Goal: Task Accomplishment & Management: Use online tool/utility

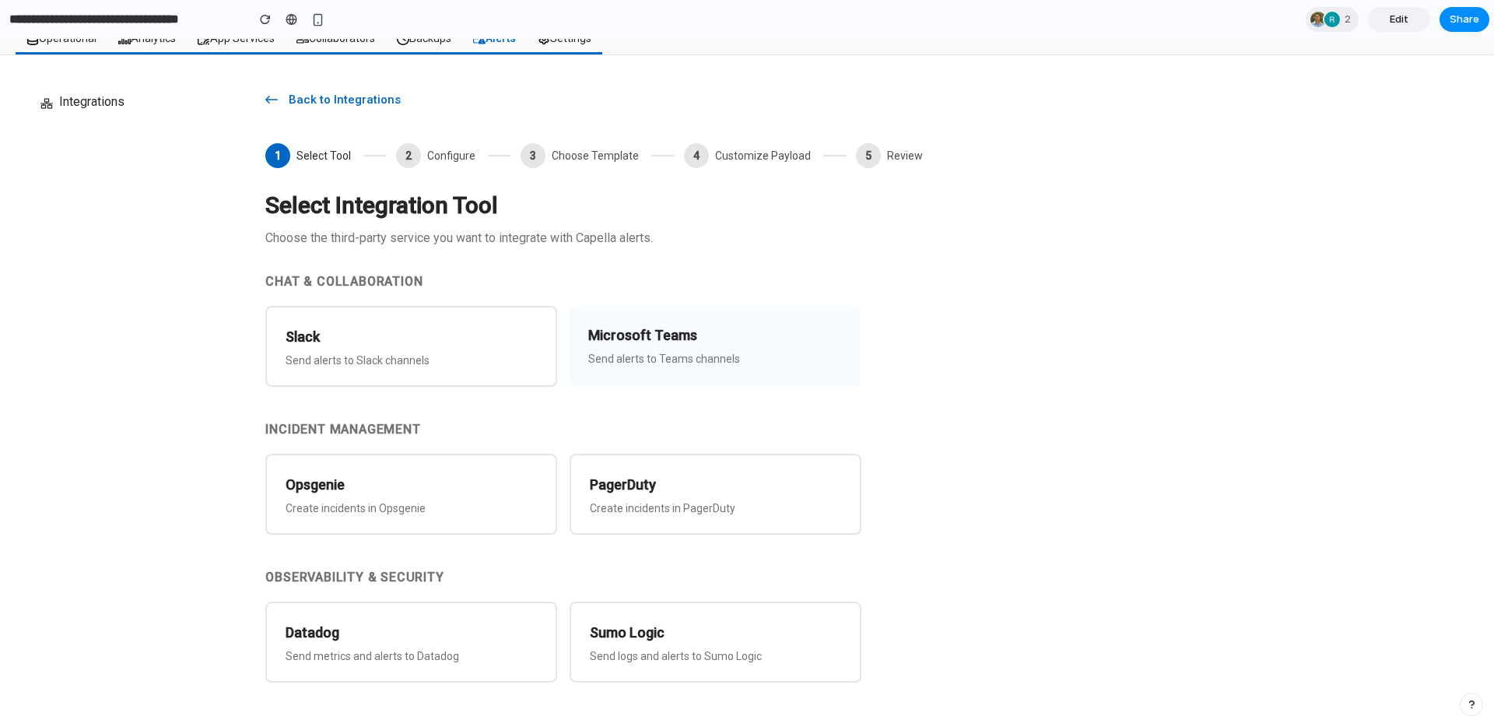
scroll to position [129, 0]
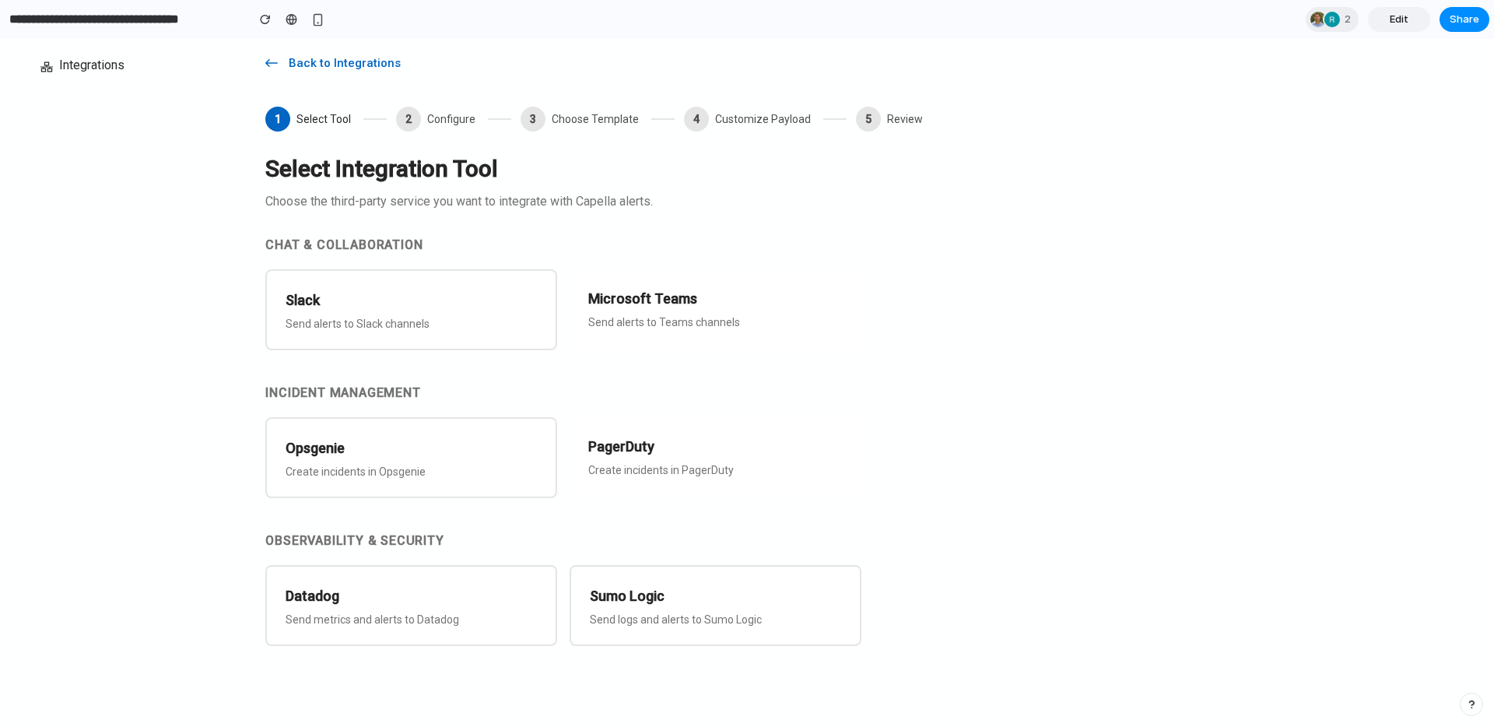
click at [487, 168] on h1 "Select Integration Tool" at bounding box center [866, 168] width 1203 height 25
click at [595, 173] on h1 "Select Integration Tool" at bounding box center [866, 168] width 1203 height 25
drag, startPoint x: 265, startPoint y: 201, endPoint x: 678, endPoint y: 203, distance: 413.1
click at [678, 203] on p "Choose the third-party service you want to integrate with Capella alerts." at bounding box center [866, 201] width 1203 height 15
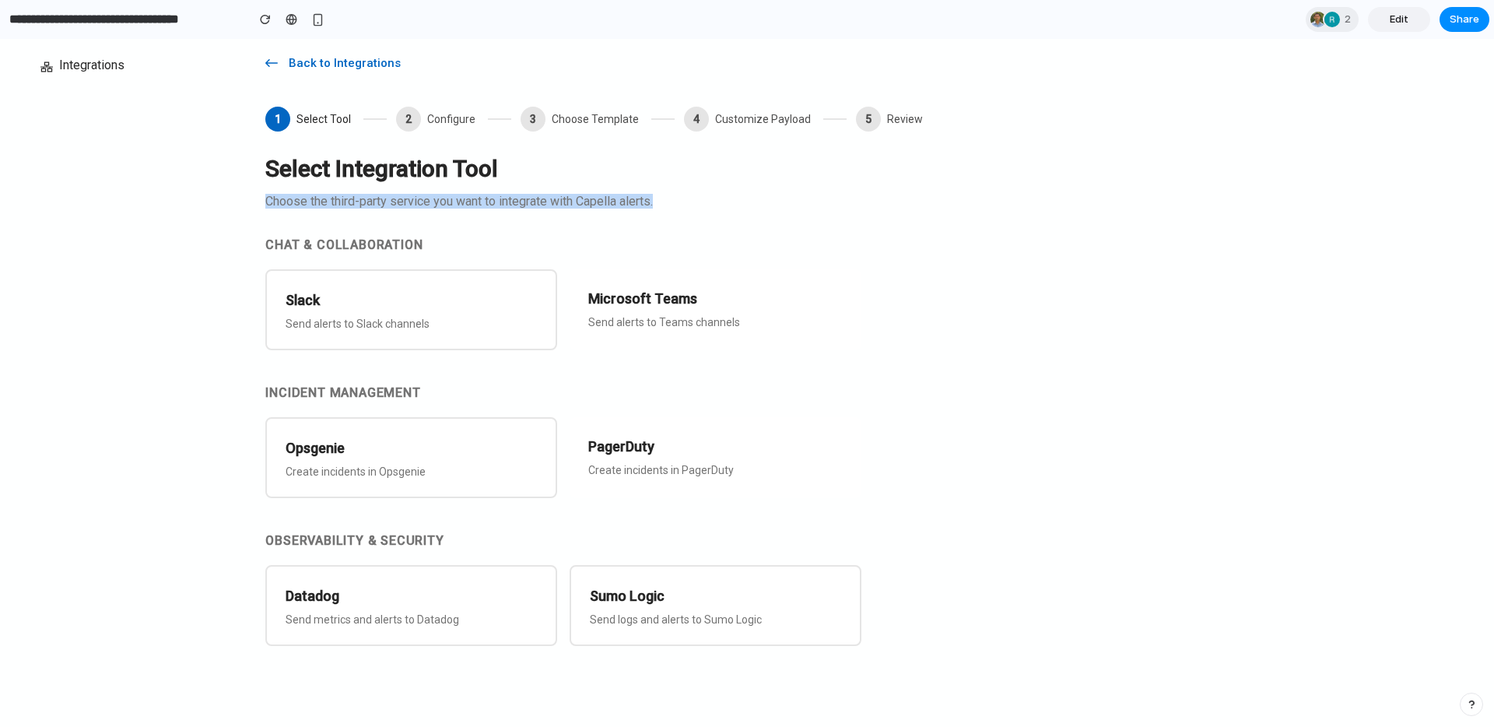
copy p "Choose the third-party service you want to integrate with Capella alerts."
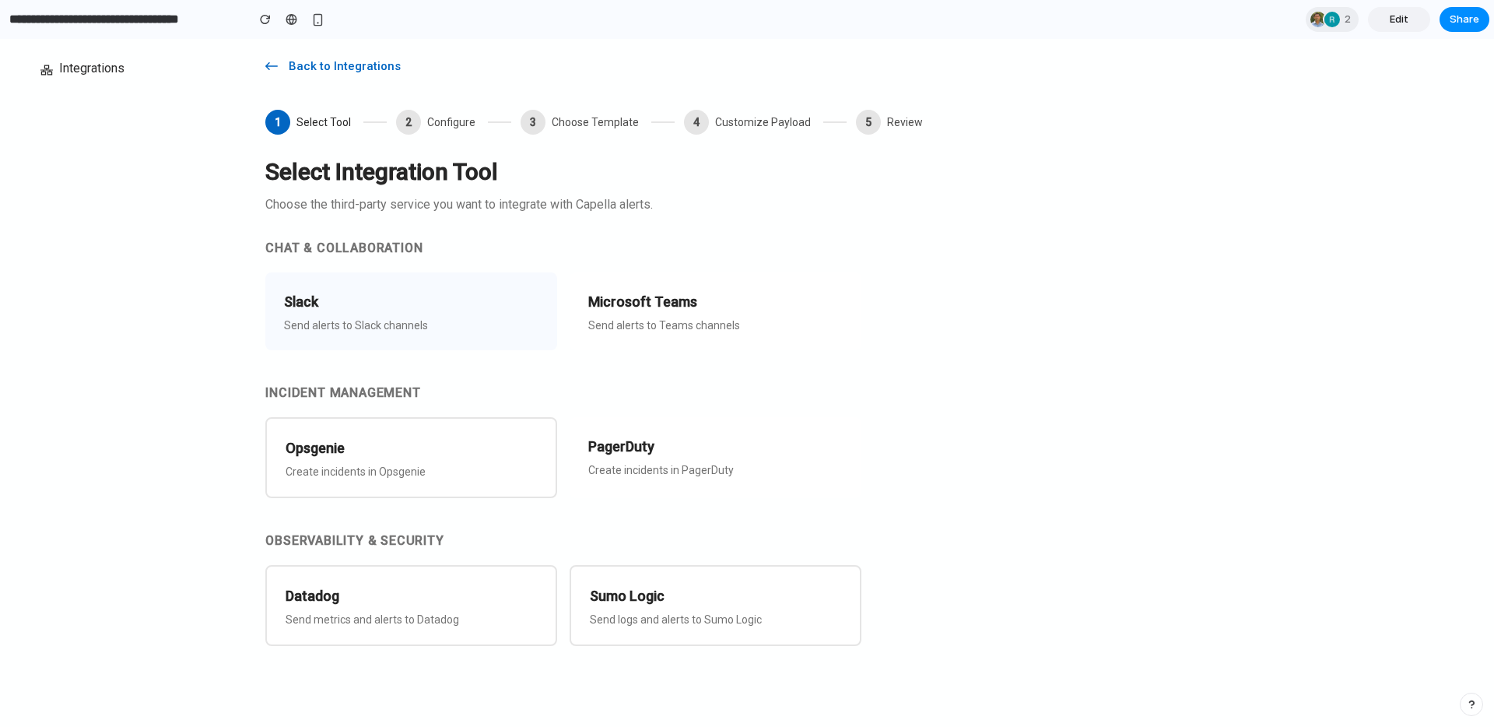
click at [443, 314] on div "Slack Send alerts to Slack channels" at bounding box center [411, 311] width 292 height 78
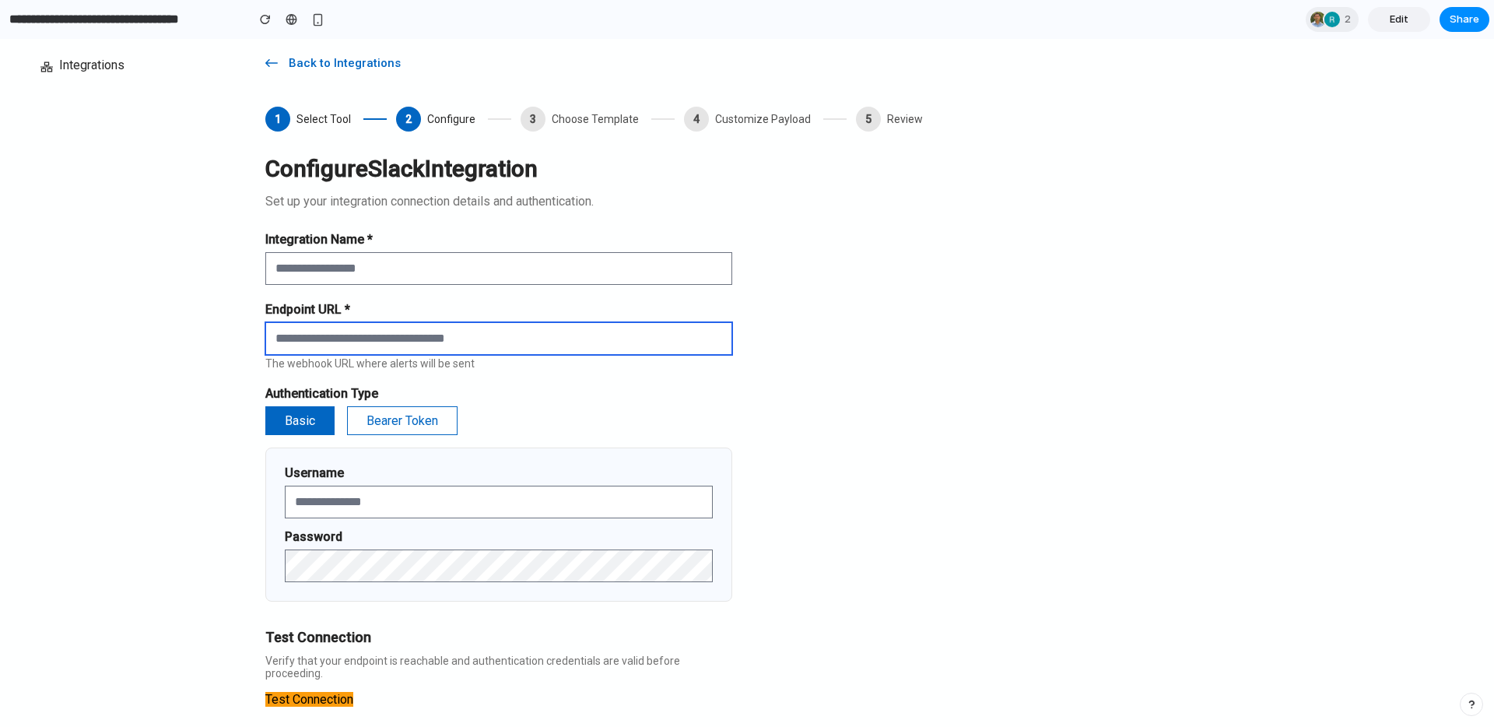
click at [386, 350] on input "text" at bounding box center [498, 338] width 467 height 33
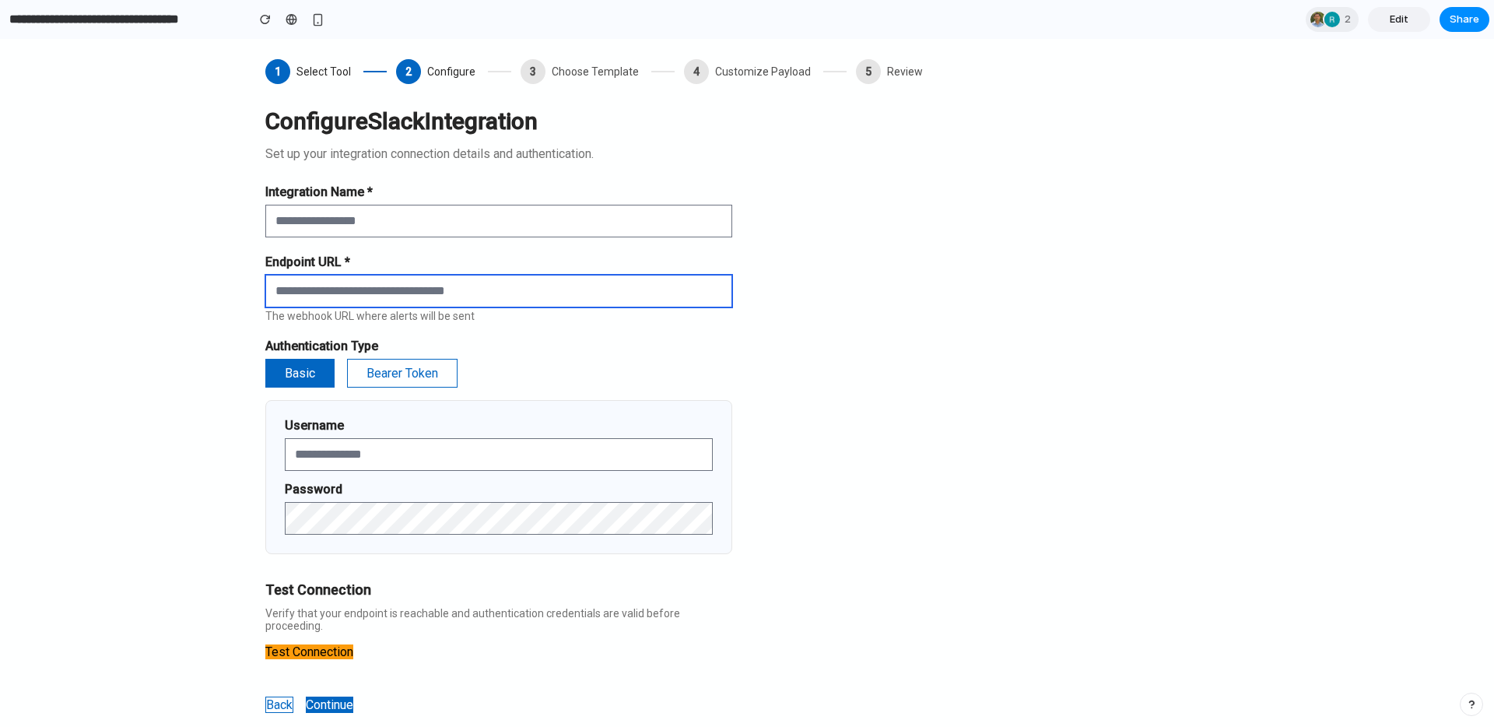
scroll to position [200, 0]
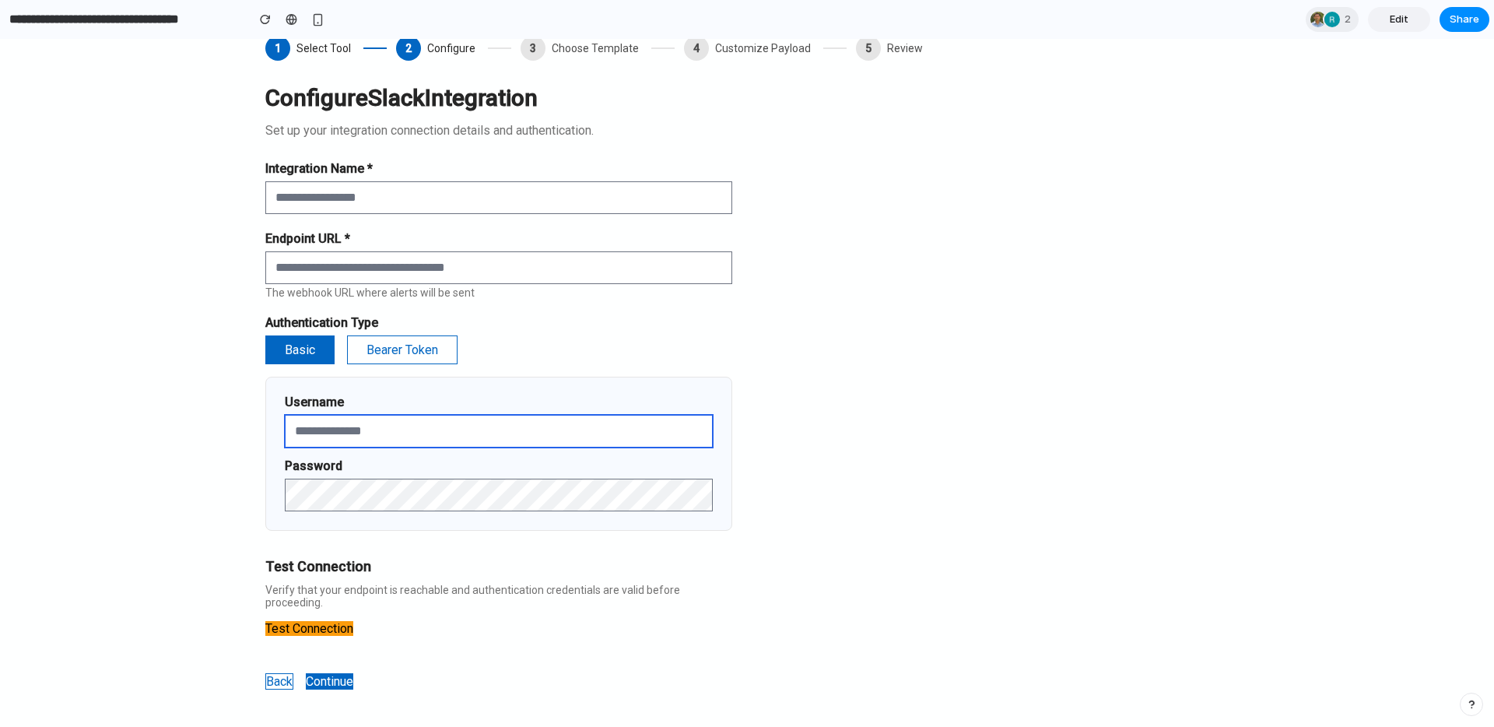
click at [396, 424] on input "text" at bounding box center [499, 431] width 428 height 33
click at [395, 557] on h3 "Test Connection" at bounding box center [498, 566] width 467 height 22
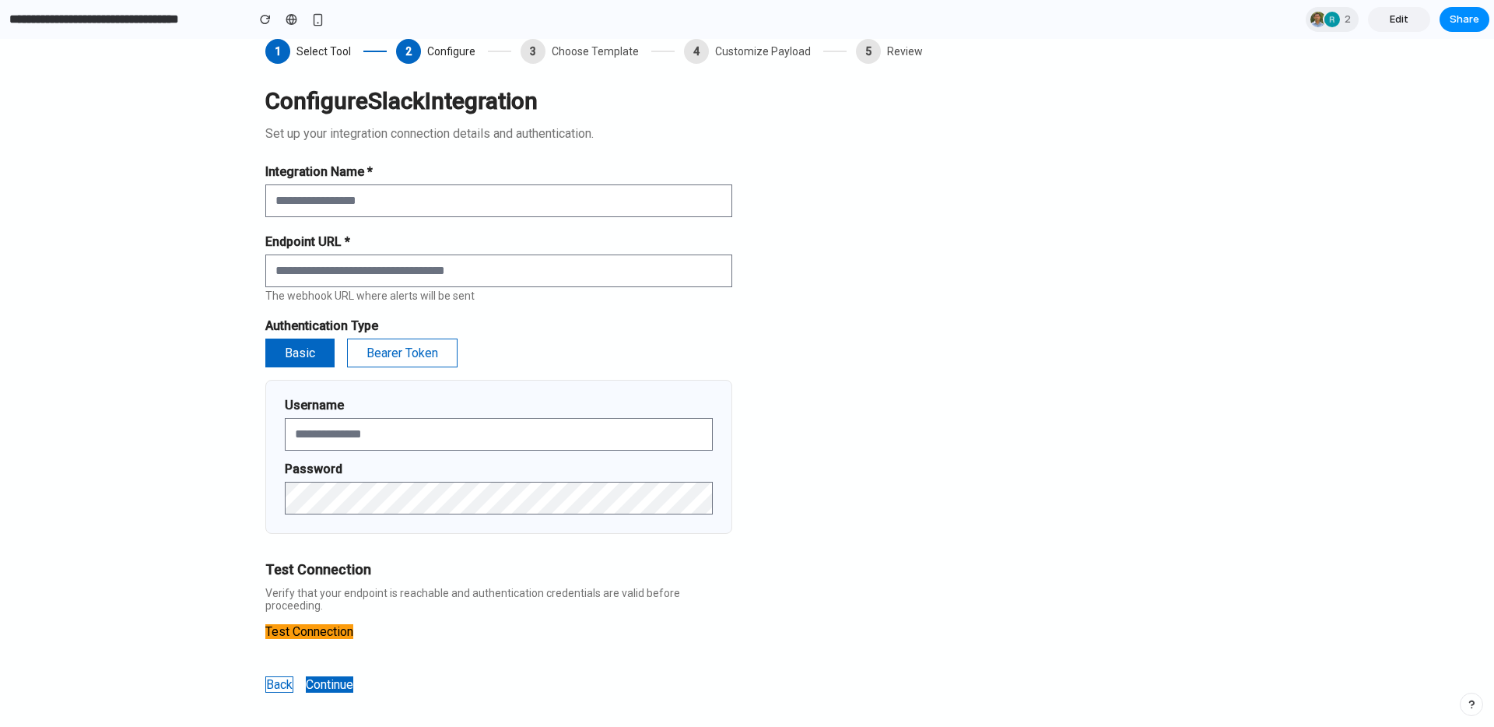
scroll to position [194, 0]
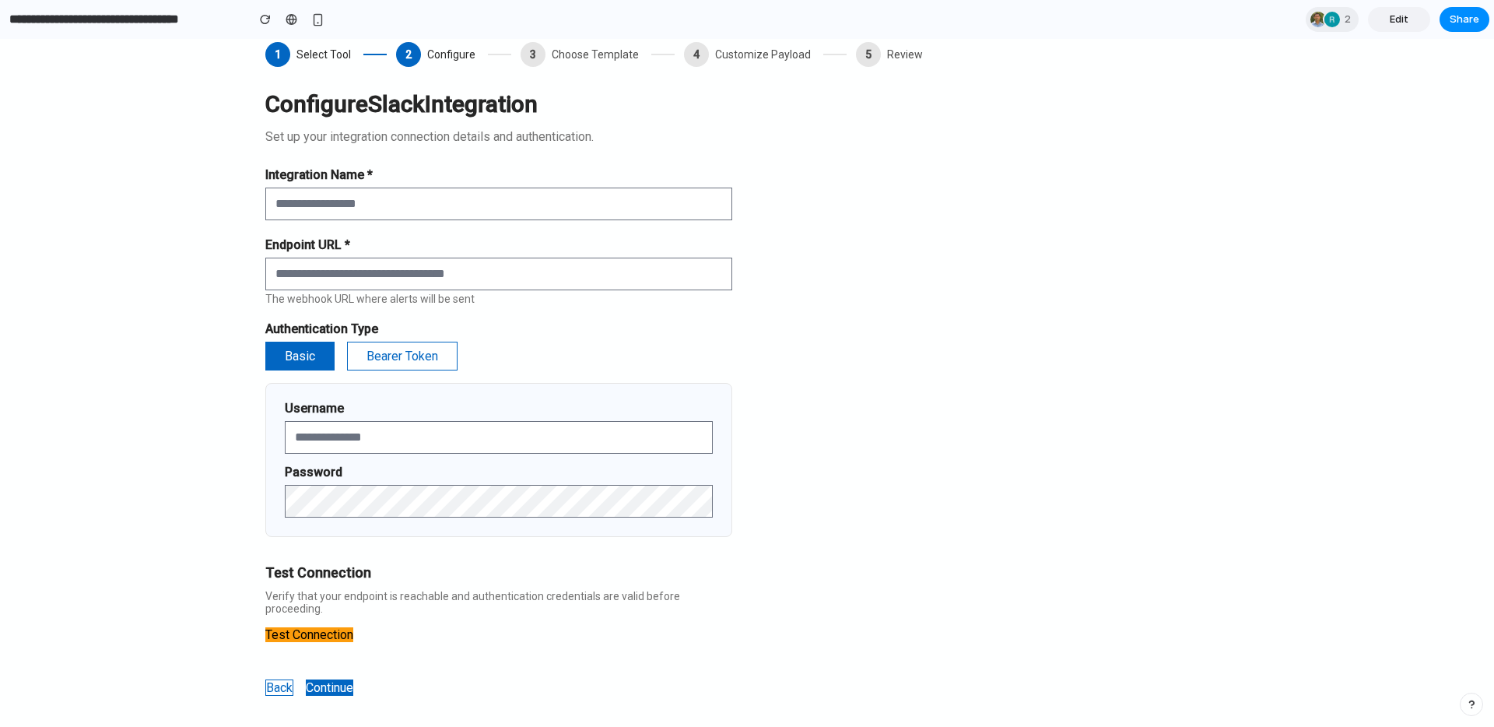
click at [334, 660] on button "Continue" at bounding box center [329, 687] width 47 height 16
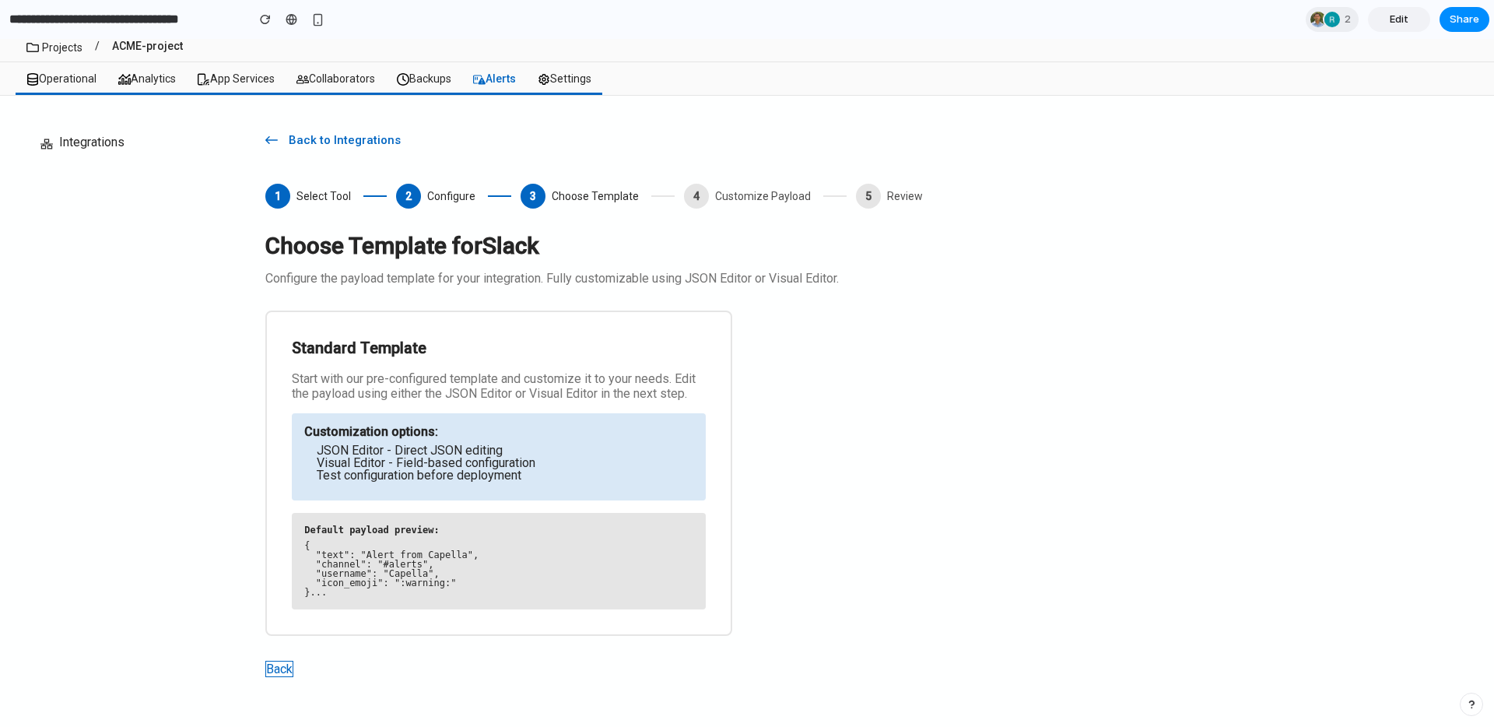
scroll to position [52, 0]
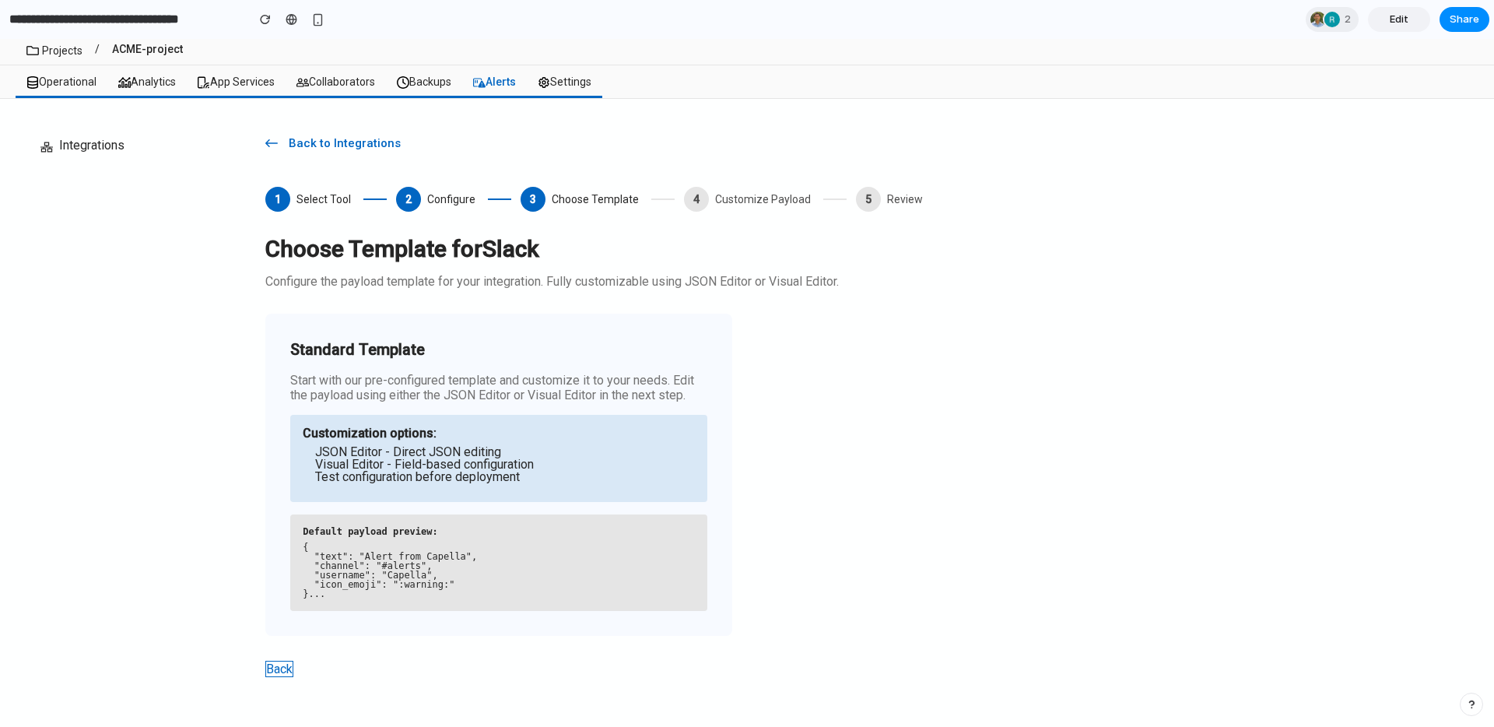
click at [505, 496] on div "Customization options: JSON Editor - Direct JSON editing Visual Editor - Field-…" at bounding box center [498, 458] width 417 height 87
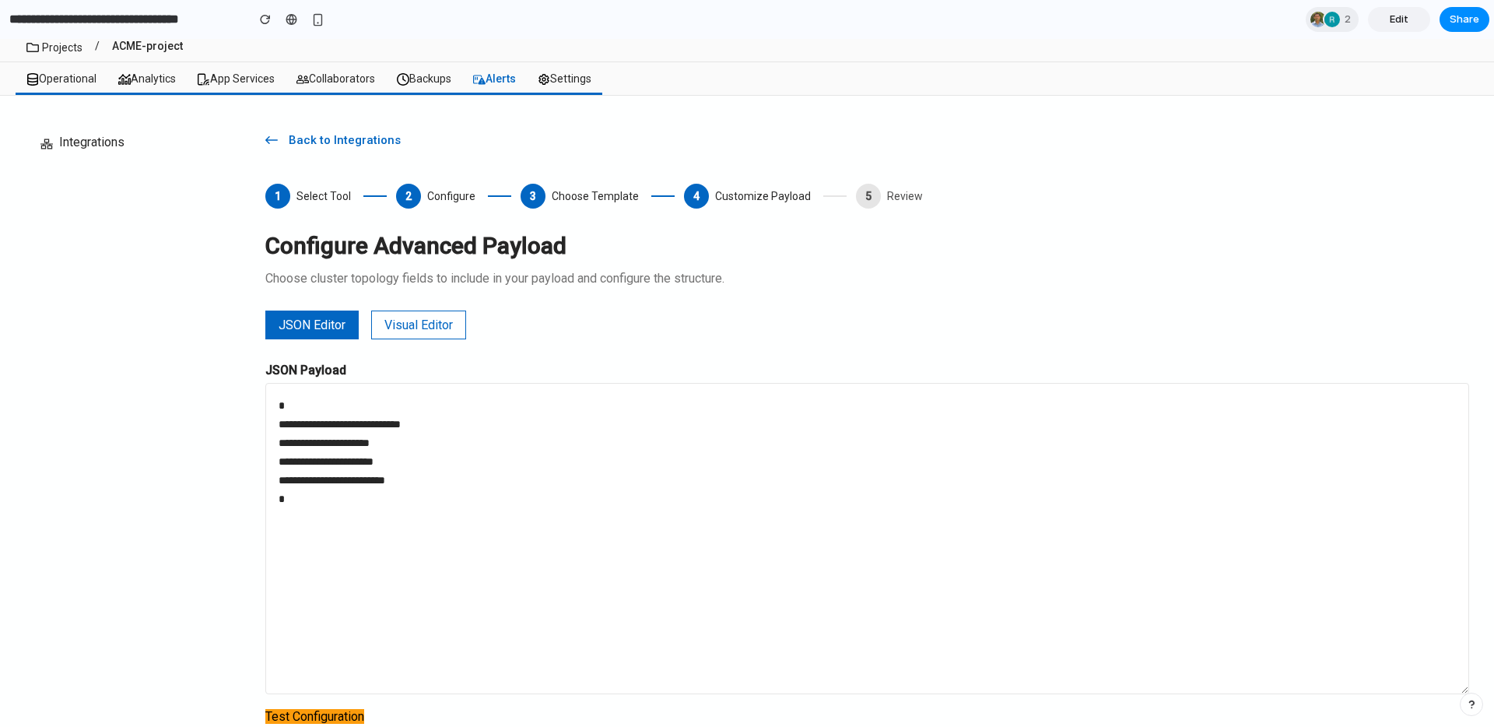
scroll to position [140, 0]
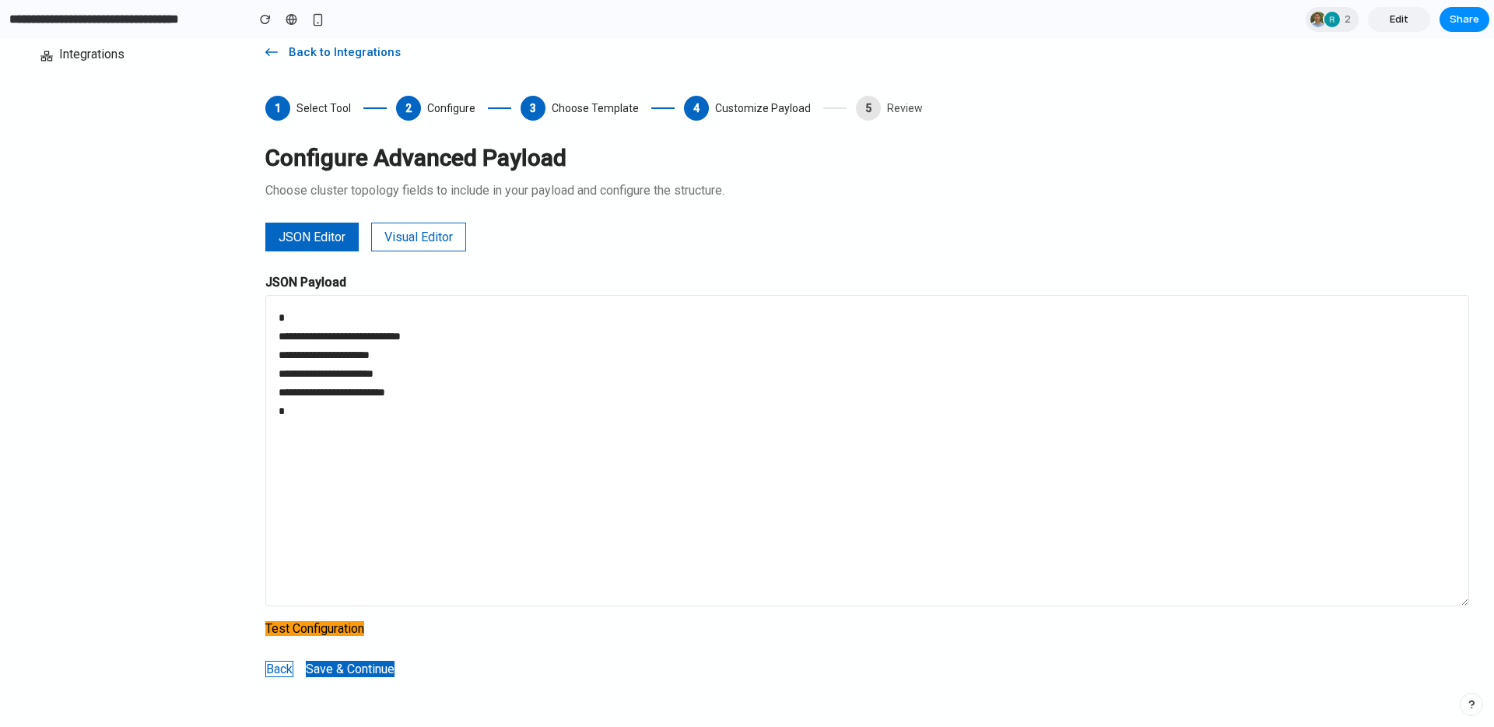
click at [409, 230] on button "Visual Editor" at bounding box center [418, 236] width 95 height 29
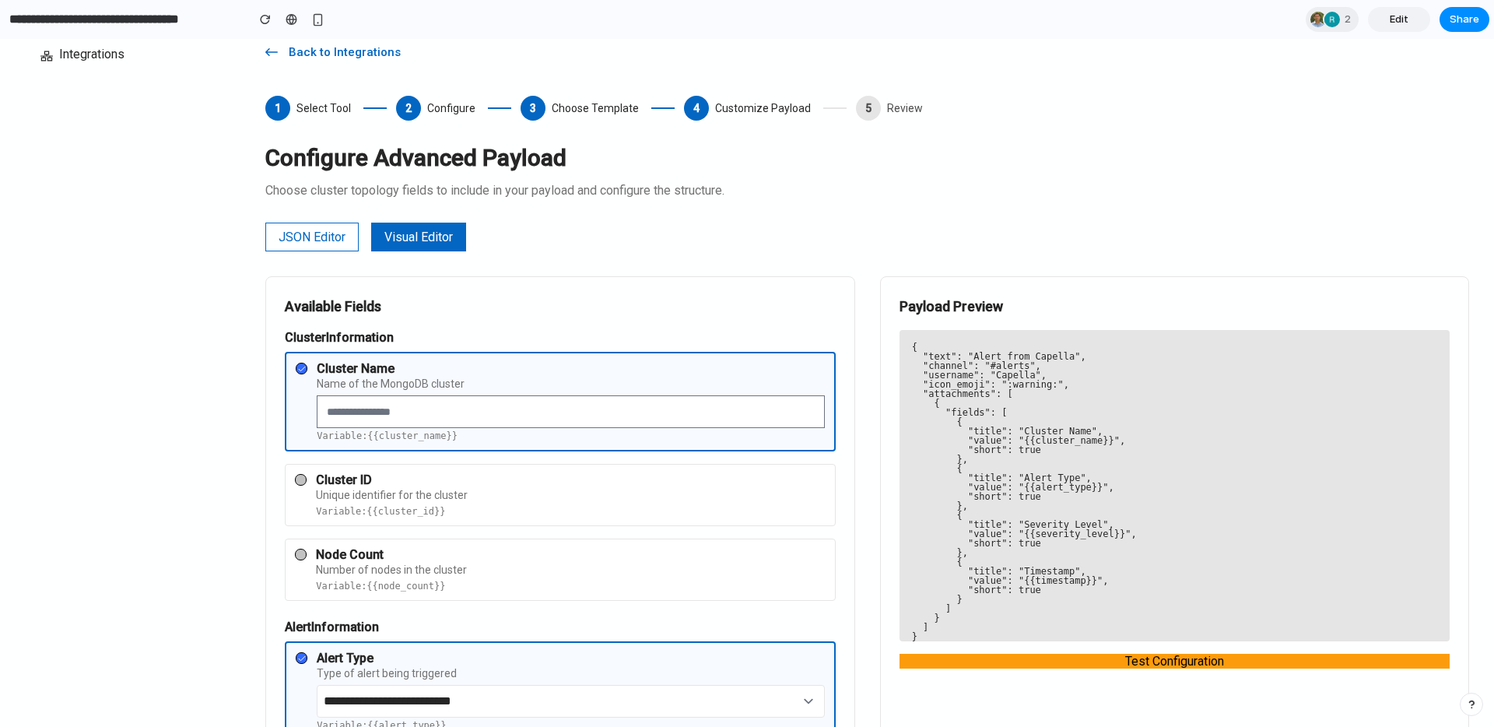
click at [340, 232] on button "JSON Editor" at bounding box center [311, 236] width 93 height 29
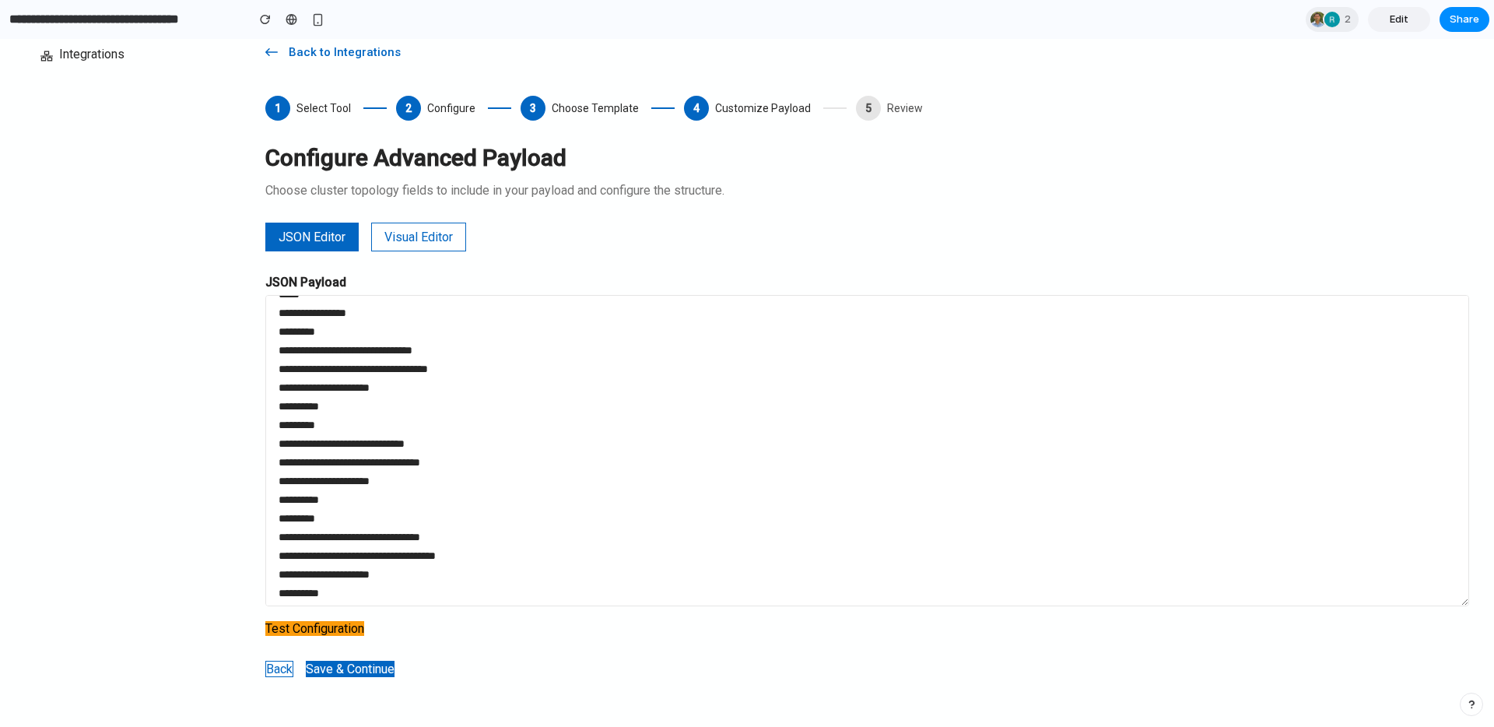
scroll to position [135, 0]
click at [336, 660] on button "Save & Continue" at bounding box center [350, 668] width 89 height 16
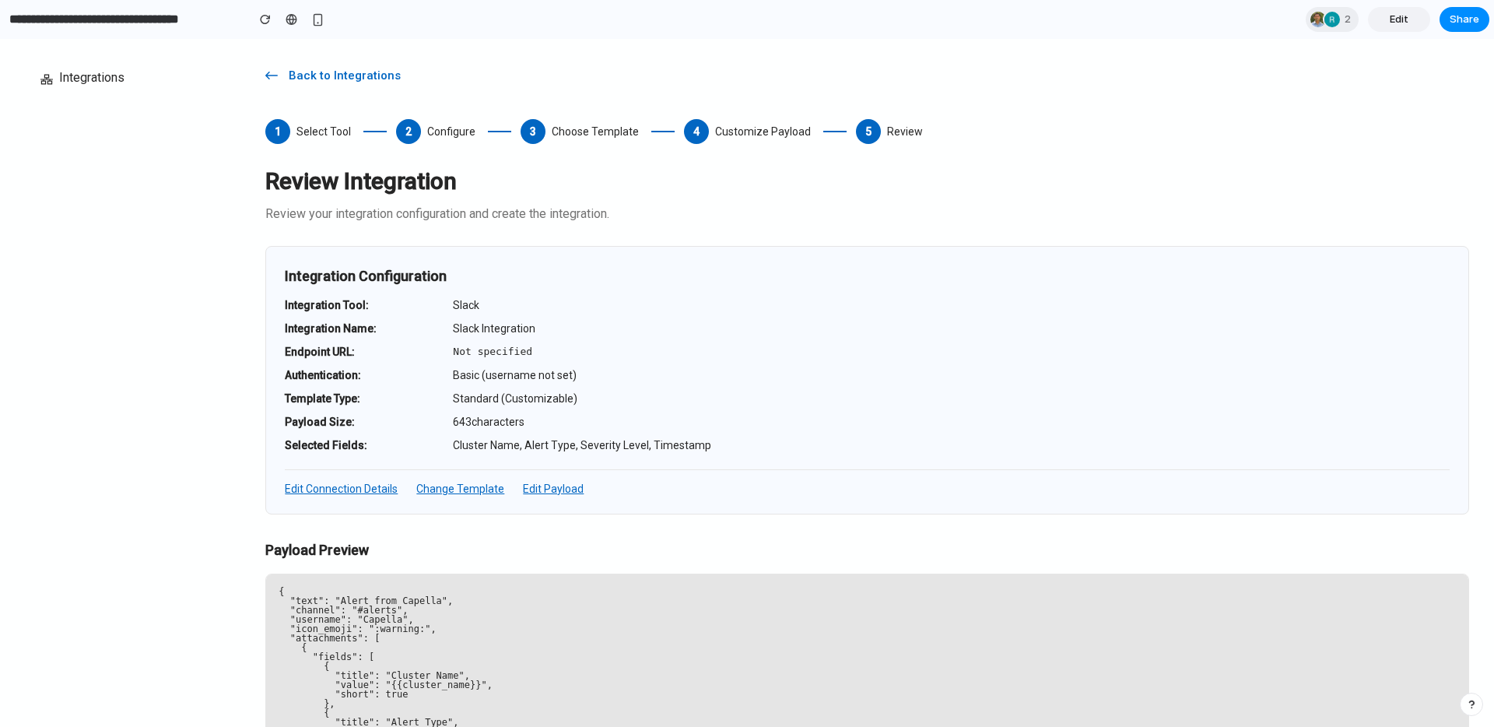
scroll to position [0, 0]
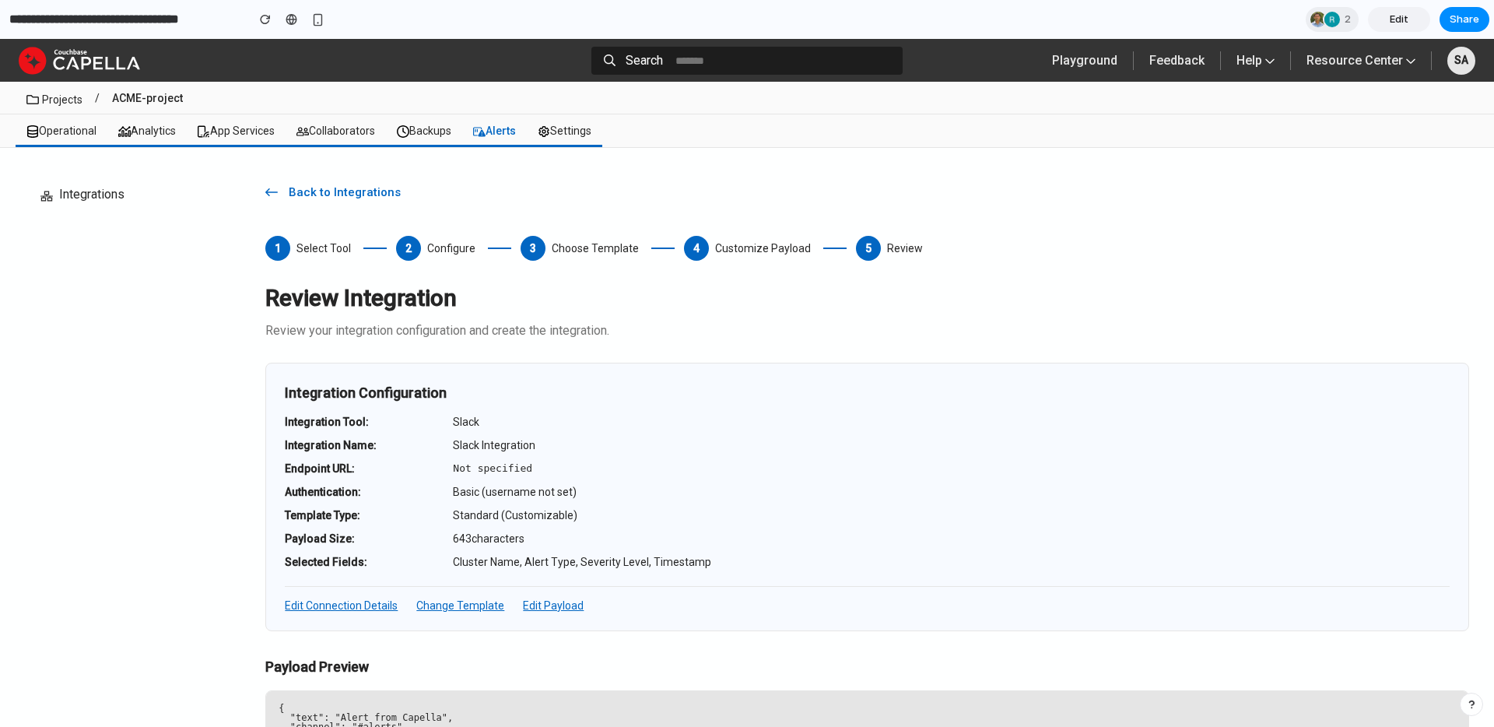
click at [296, 254] on span "Select Tool" at bounding box center [323, 248] width 54 height 11
click at [282, 186] on span "Back to Integrations" at bounding box center [347, 192] width 139 height 16
click at [345, 184] on span "Back to Integrations" at bounding box center [347, 192] width 139 height 16
click at [622, 243] on span "Choose Template" at bounding box center [595, 248] width 87 height 11
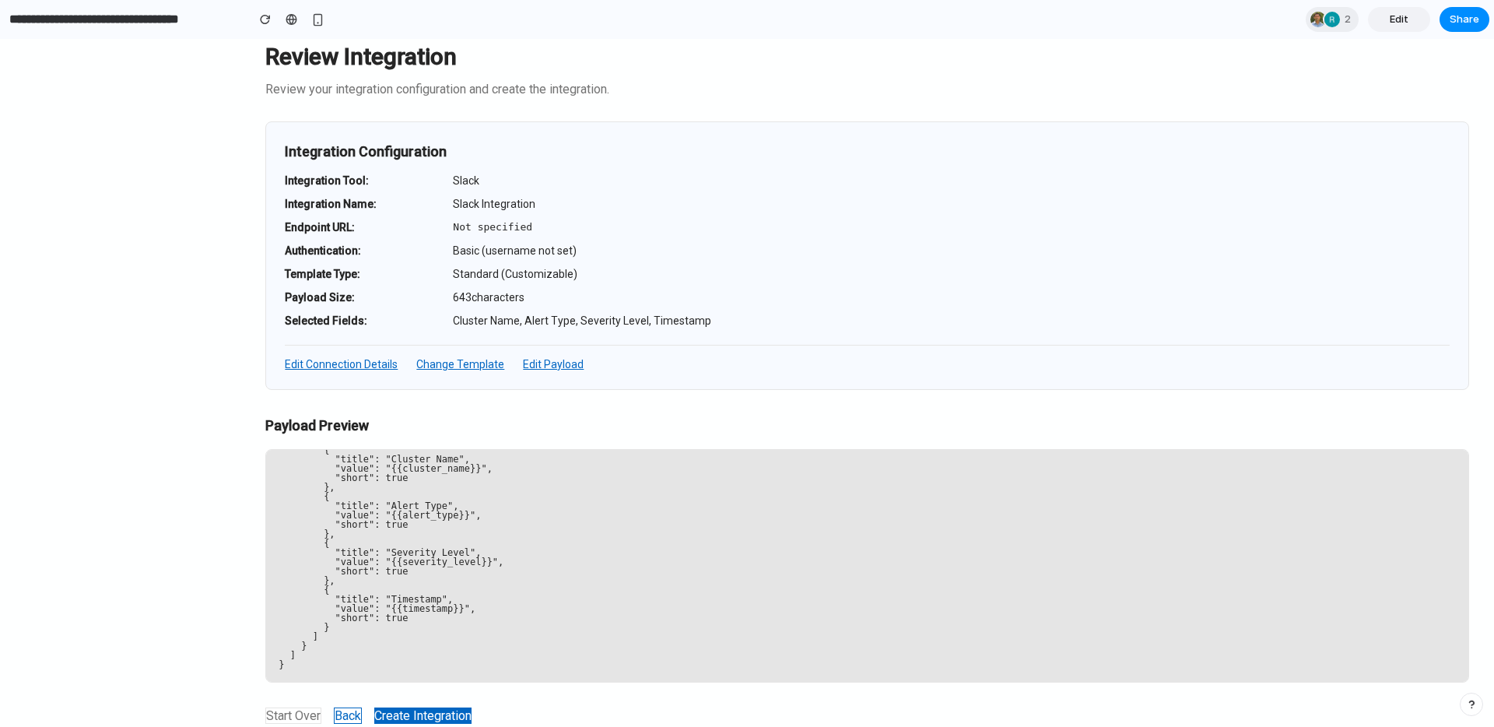
scroll to position [288, 0]
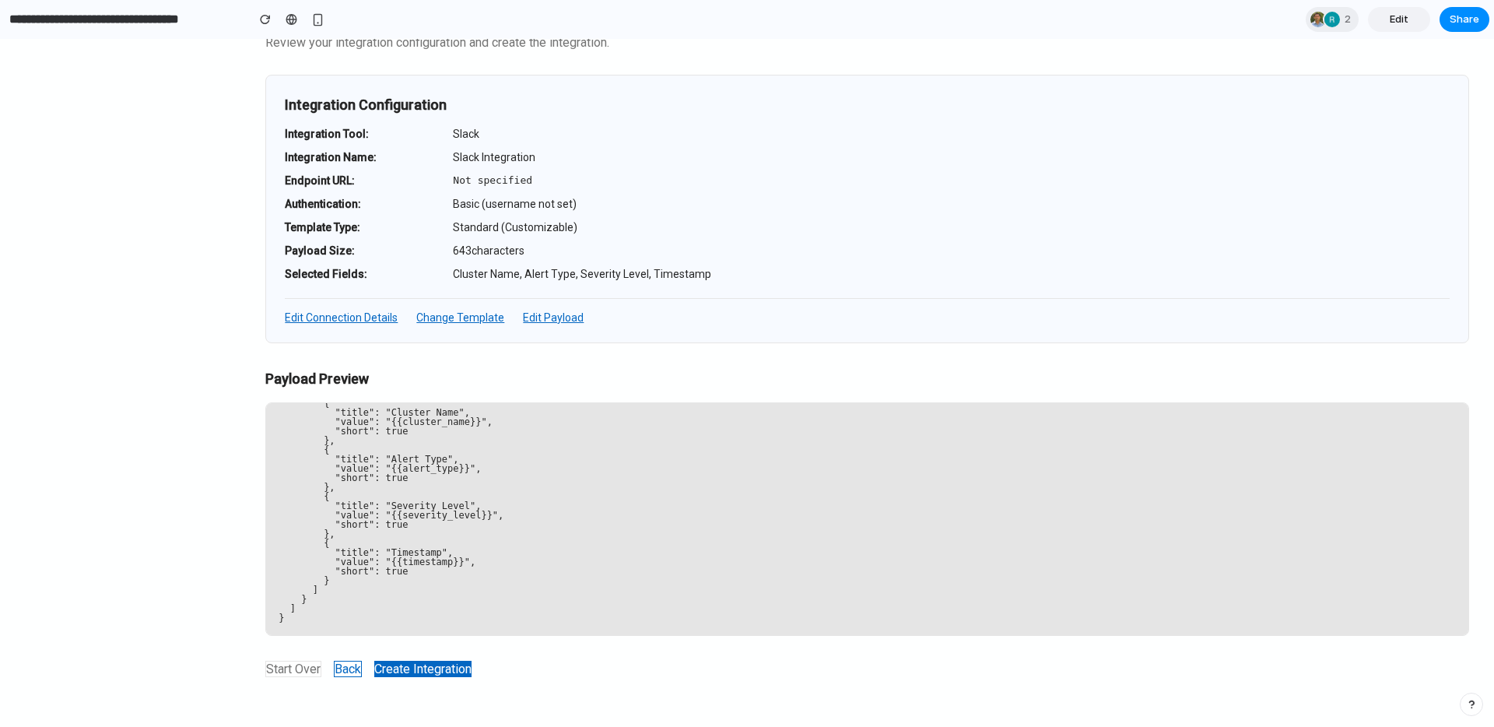
click at [350, 660] on button "Back" at bounding box center [348, 668] width 28 height 16
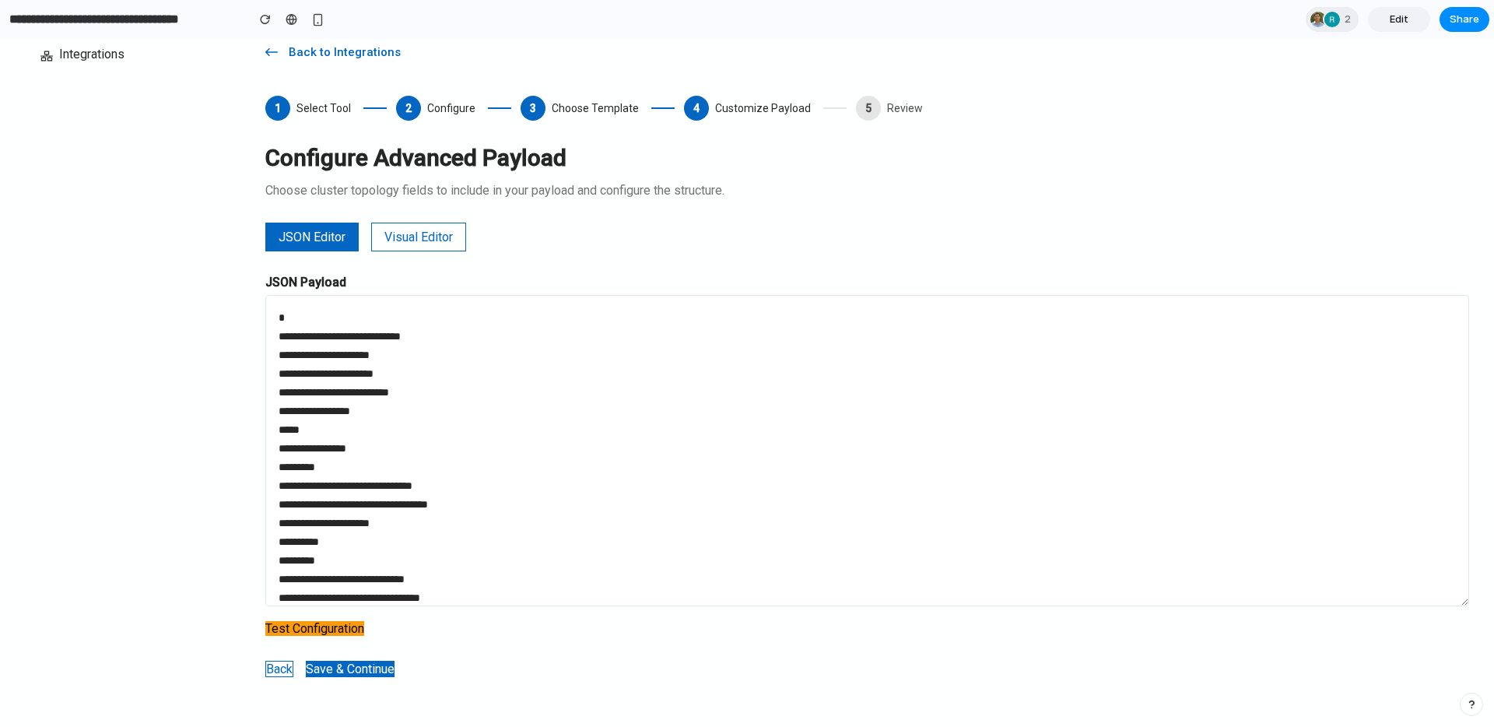
click at [1386, 16] on link "Edit" at bounding box center [1399, 19] width 62 height 25
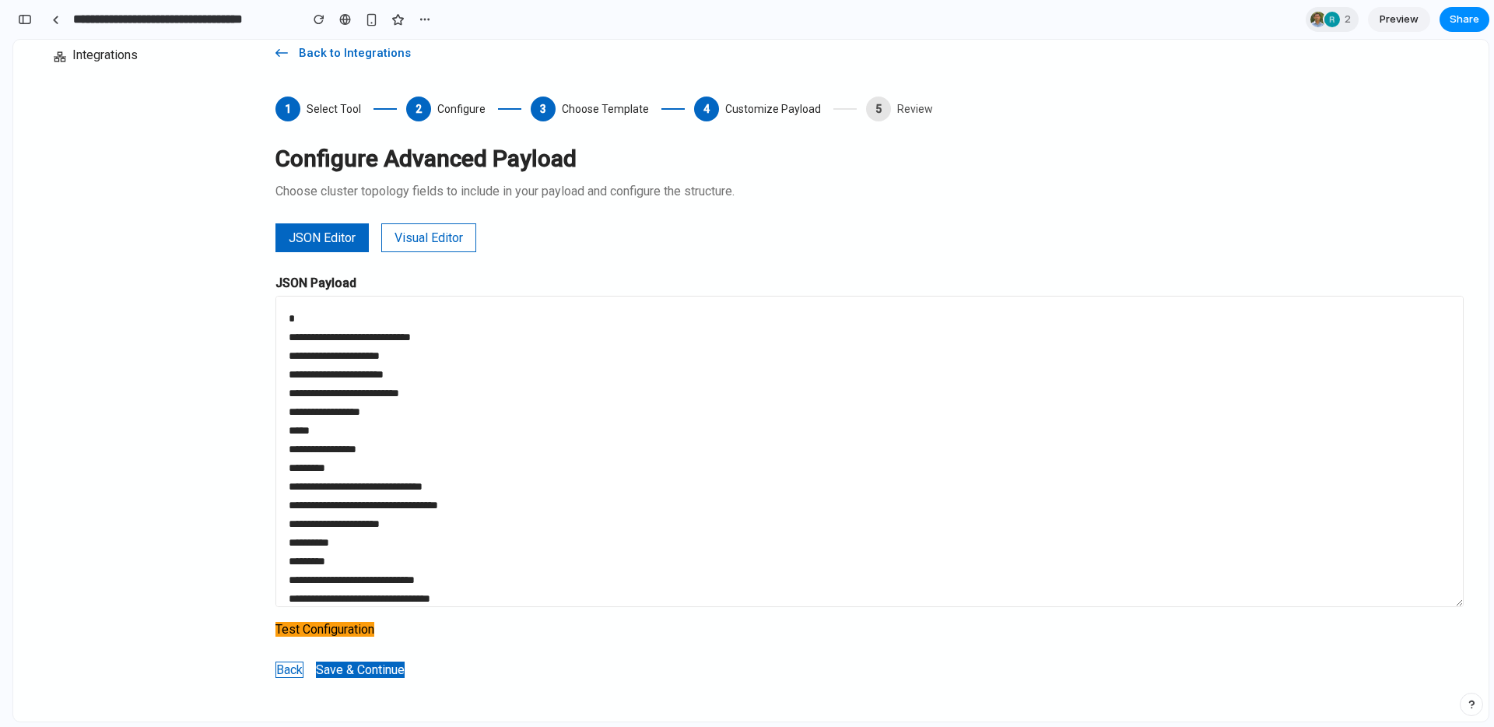
scroll to position [0, 14]
click at [28, 20] on div "button" at bounding box center [25, 19] width 14 height 11
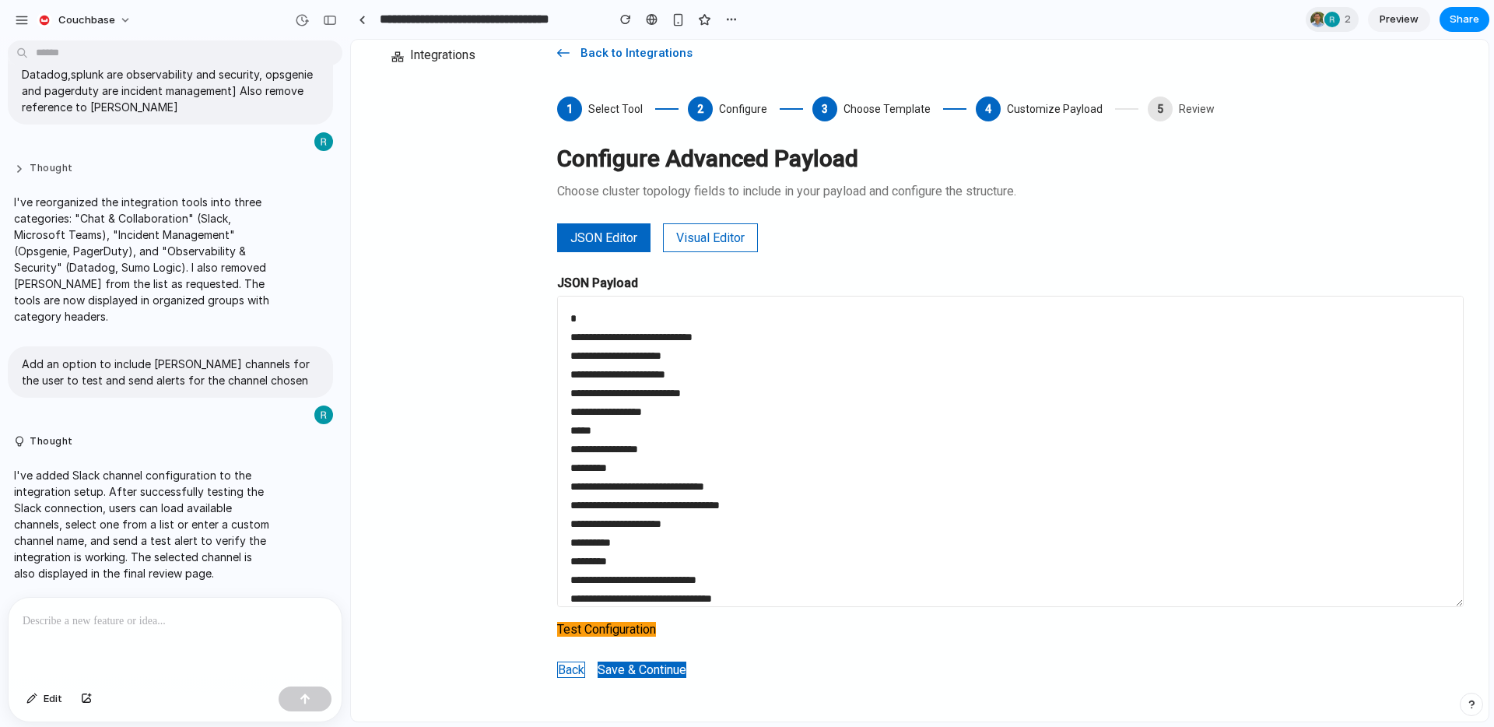
scroll to position [0, 0]
click at [624, 52] on span "Back to Integrations" at bounding box center [638, 53] width 139 height 16
click at [566, 57] on icon "button" at bounding box center [563, 53] width 12 height 12
click at [564, 51] on icon "button" at bounding box center [563, 53] width 12 height 12
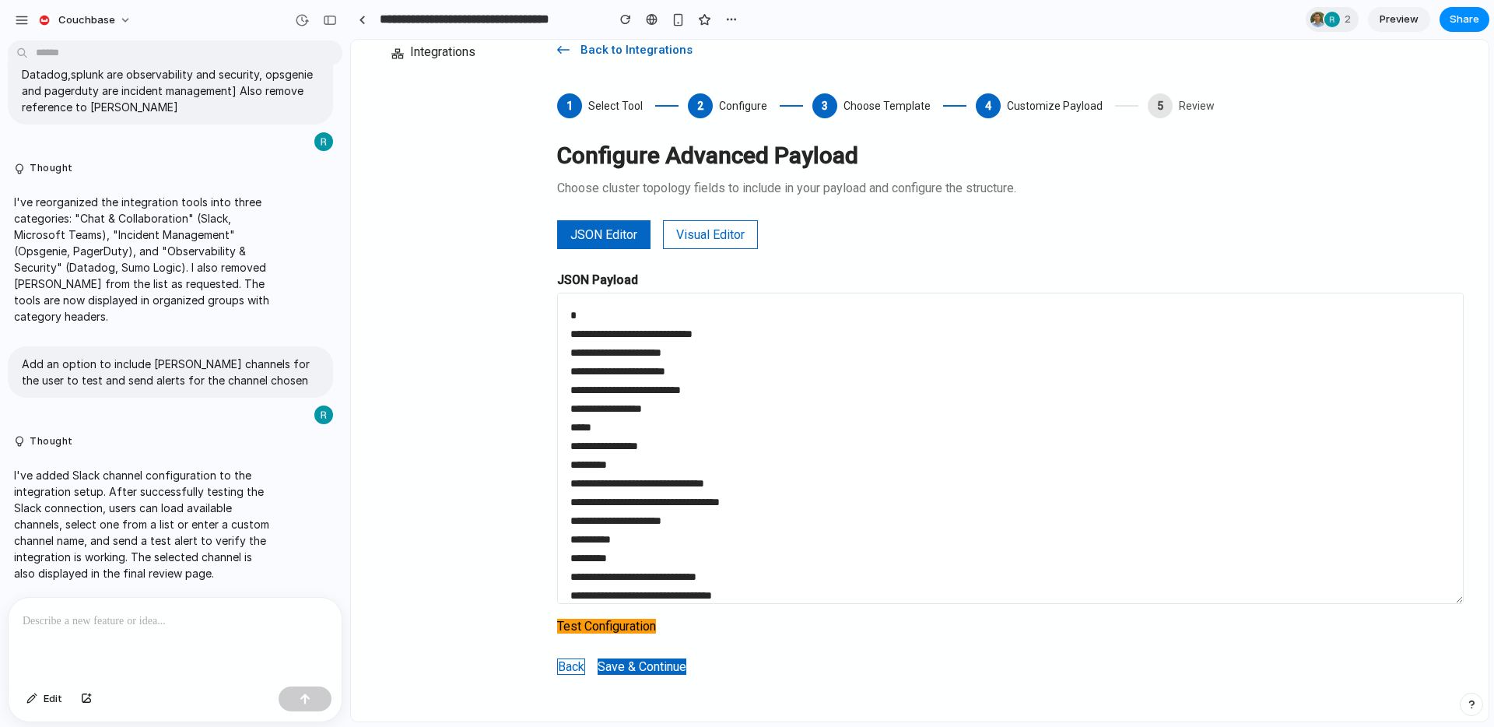
click at [569, 660] on button "Back" at bounding box center [571, 666] width 28 height 16
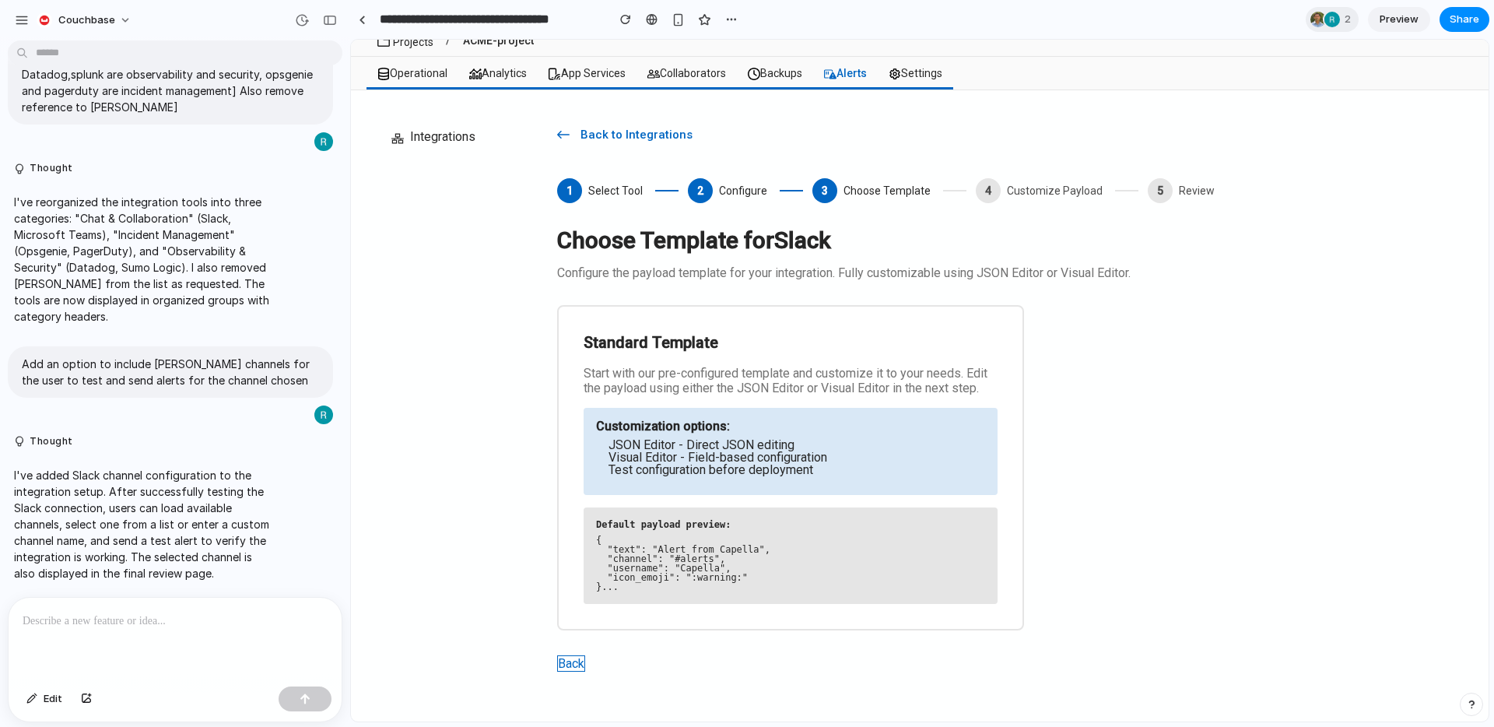
scroll to position [58, 0]
click at [572, 660] on button "Back" at bounding box center [571, 663] width 28 height 16
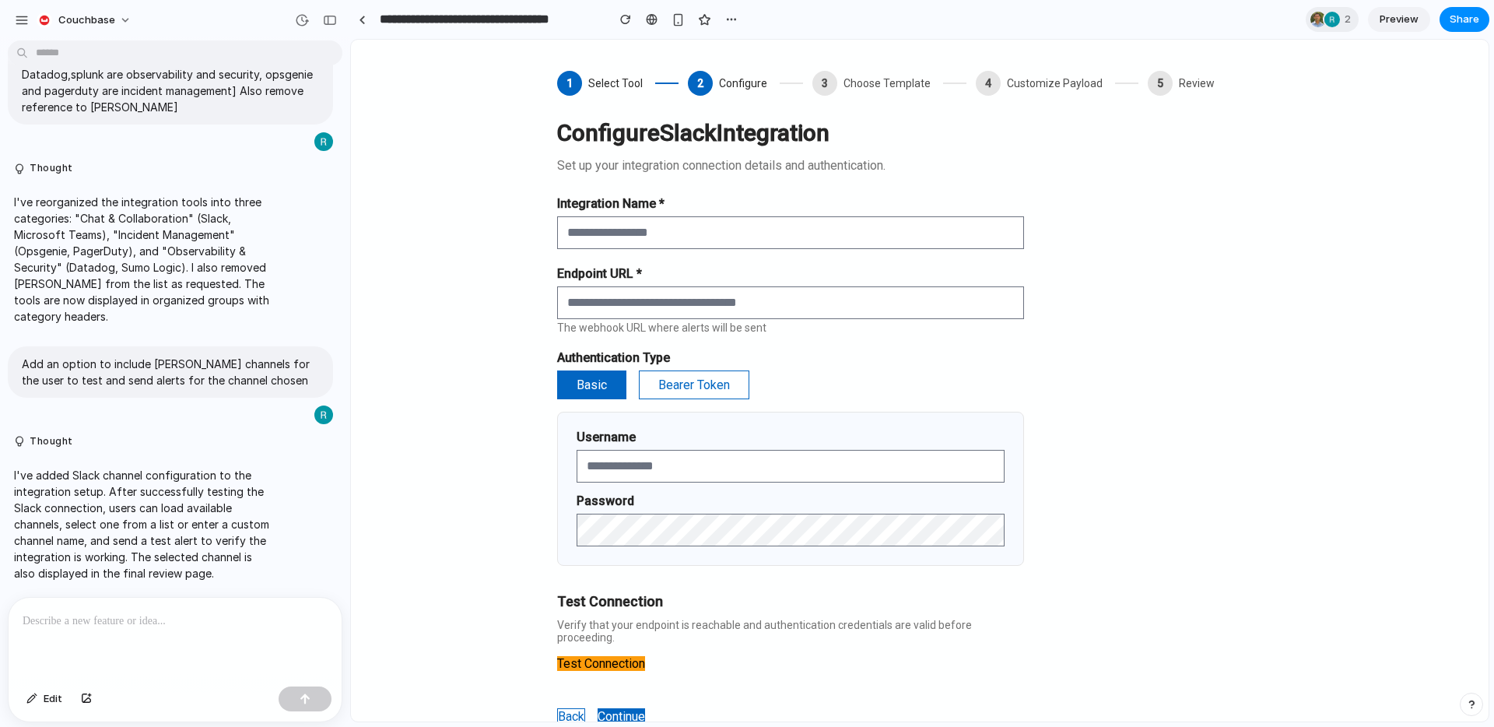
scroll to position [167, 0]
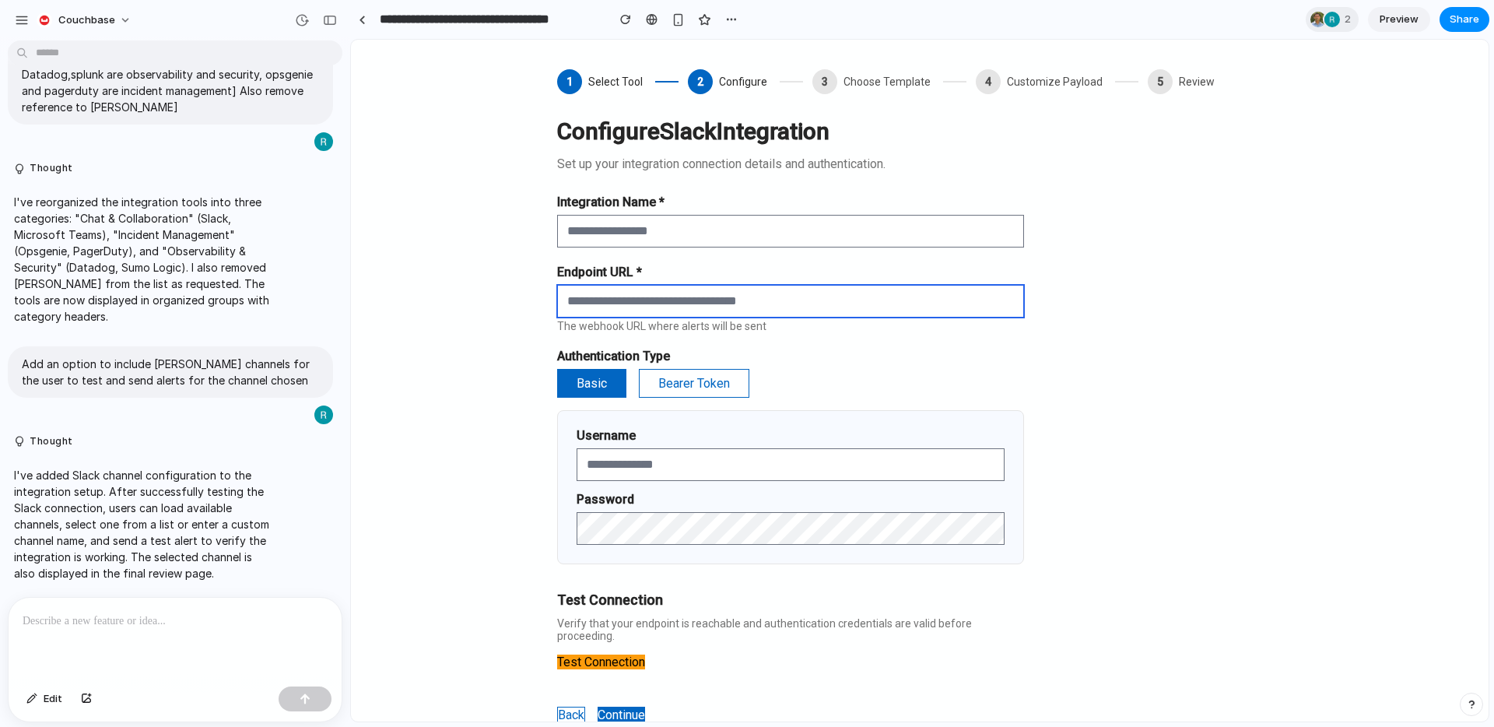
click at [661, 291] on input "text" at bounding box center [790, 301] width 467 height 33
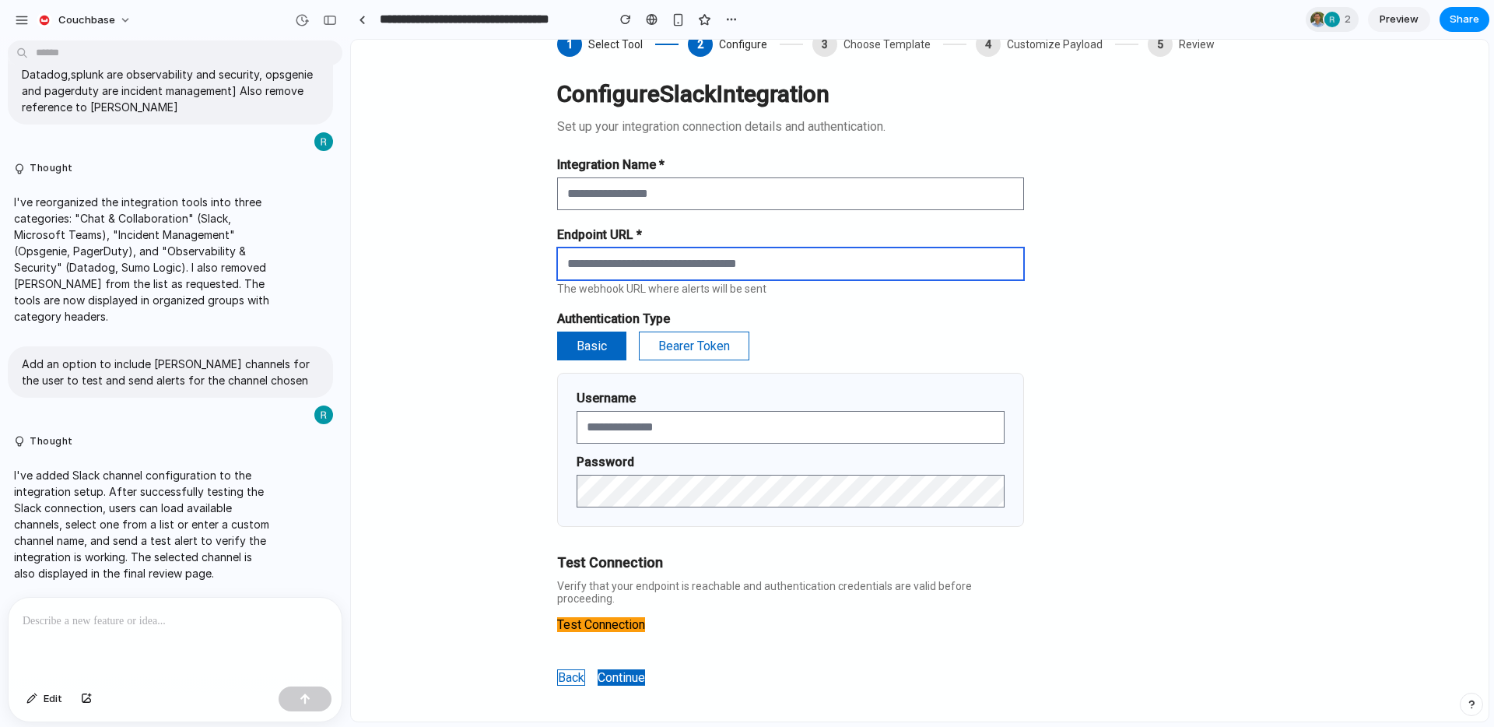
scroll to position [206, 0]
paste input "**********"
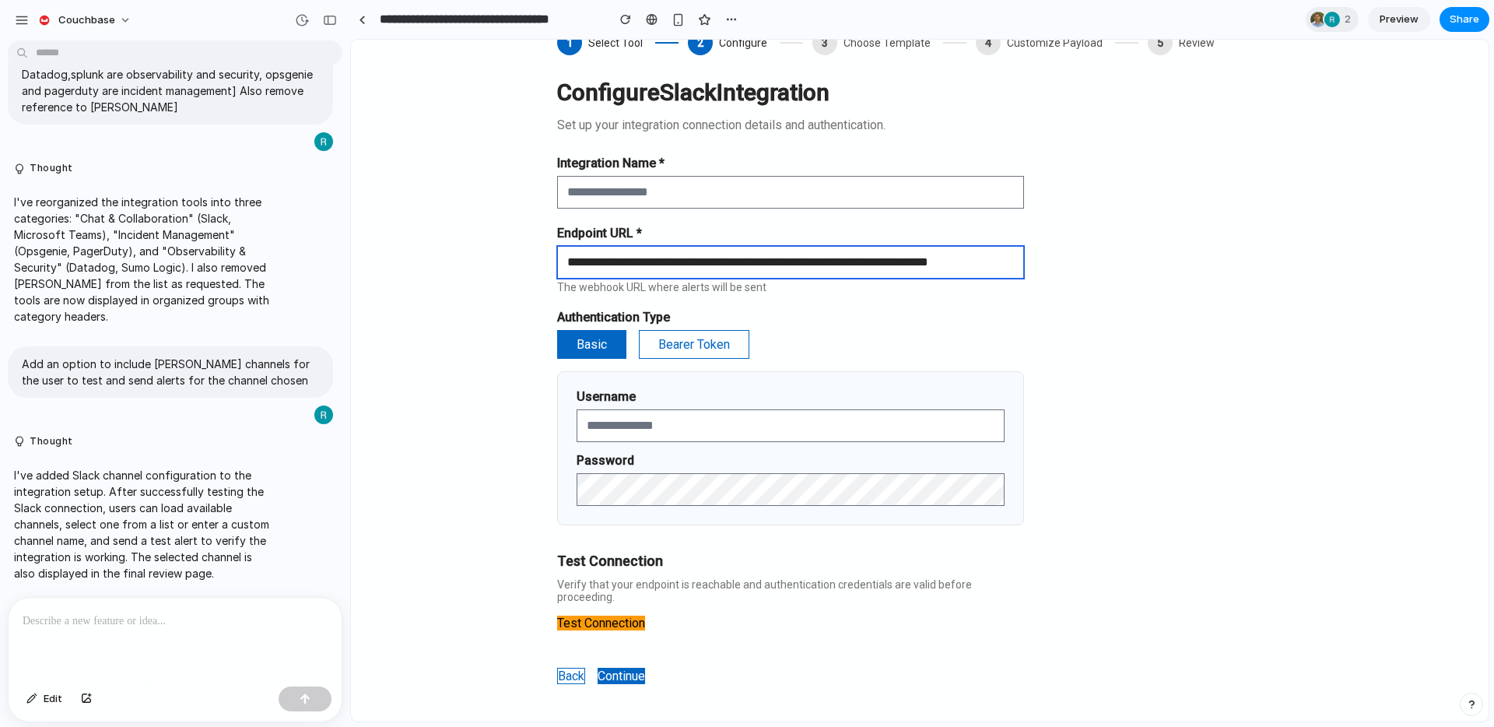
scroll to position [0, 68]
type input "**********"
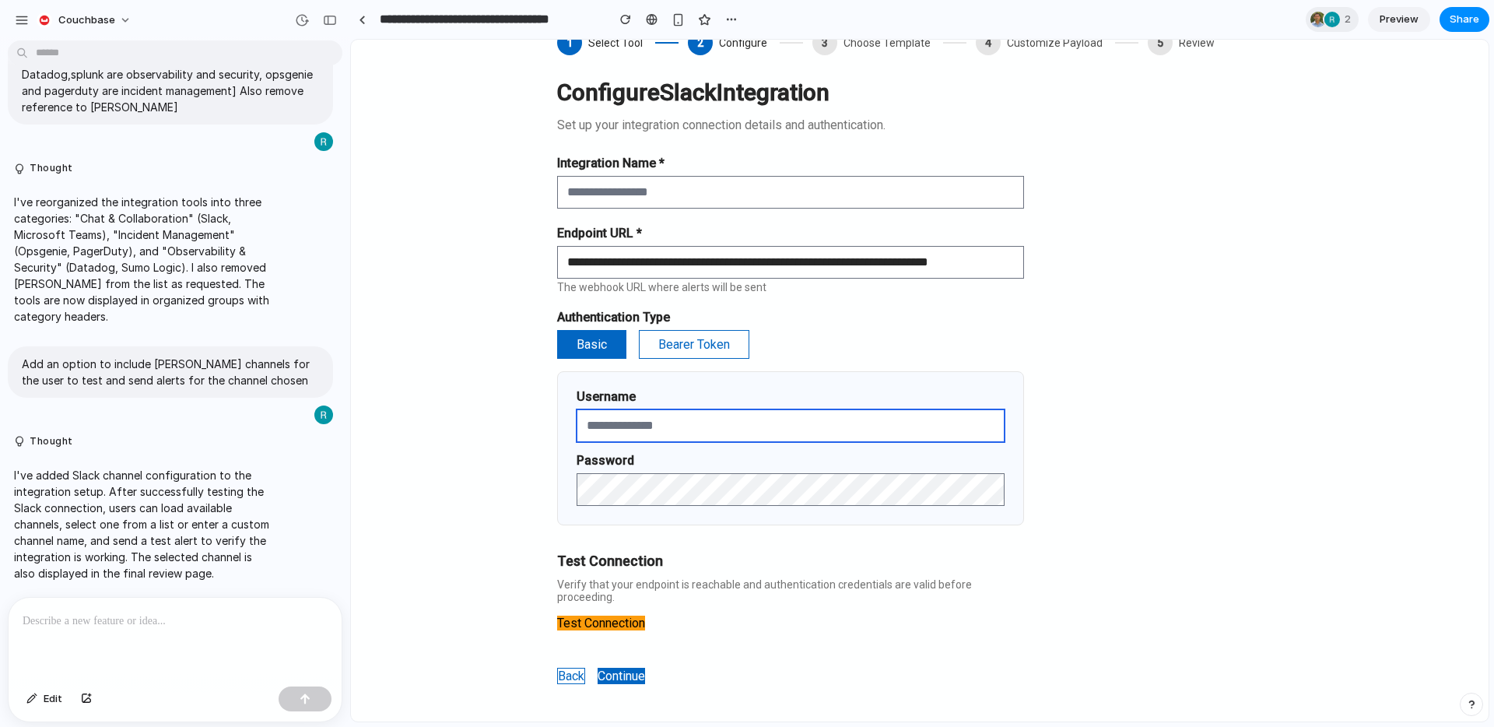
scroll to position [0, 0]
click at [652, 427] on input "text" at bounding box center [790, 425] width 428 height 33
click at [611, 615] on button "Test Connection" at bounding box center [601, 622] width 88 height 15
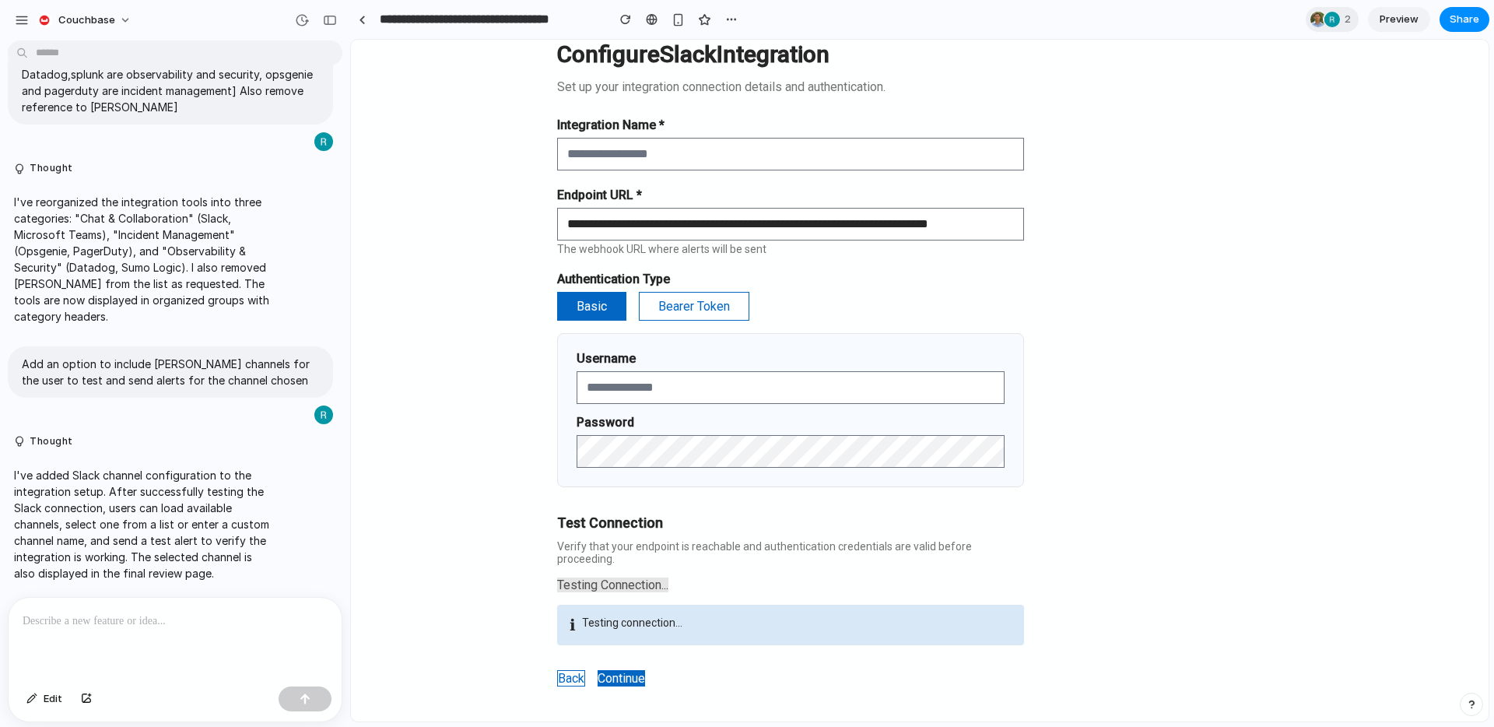
scroll to position [247, 0]
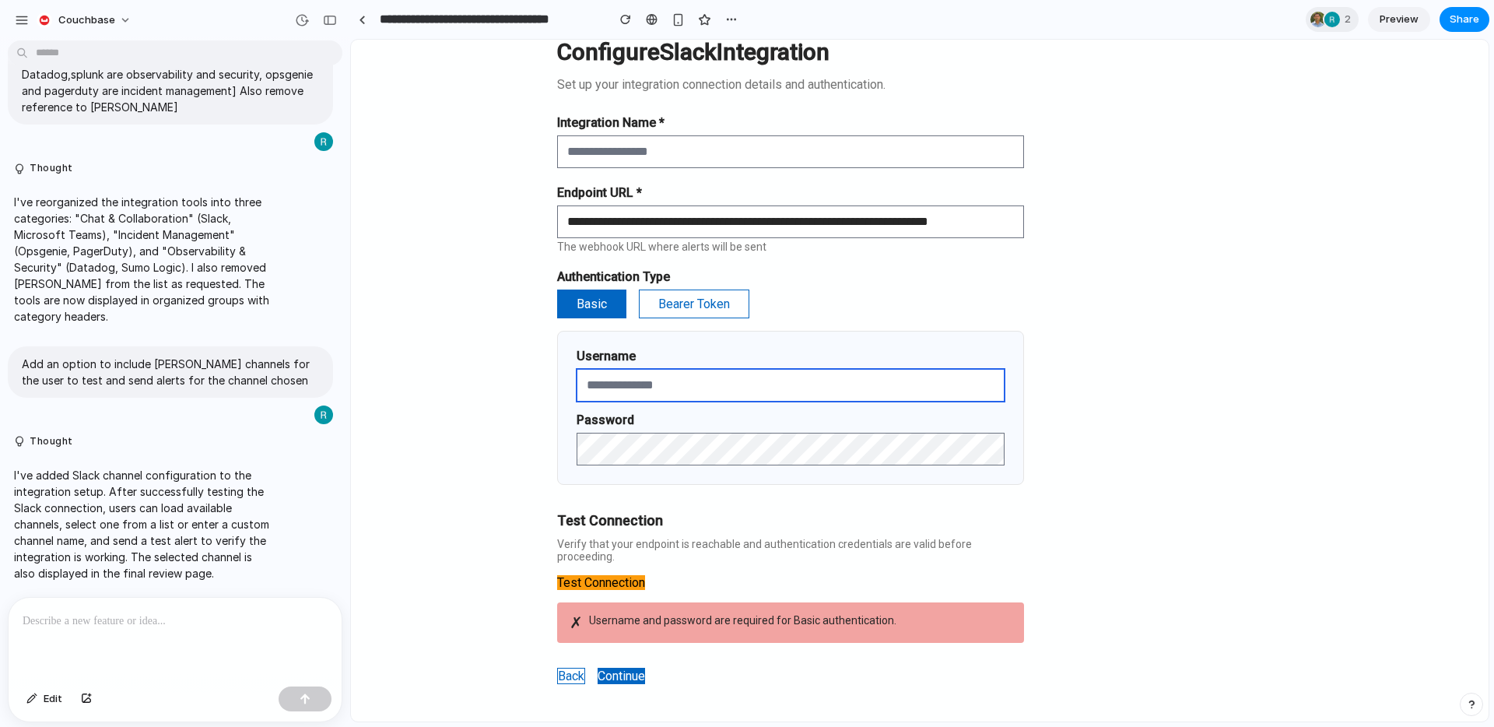
click at [729, 379] on input "text" at bounding box center [790, 385] width 428 height 33
type input "****"
click at [611, 576] on button "Test Connection" at bounding box center [601, 582] width 88 height 15
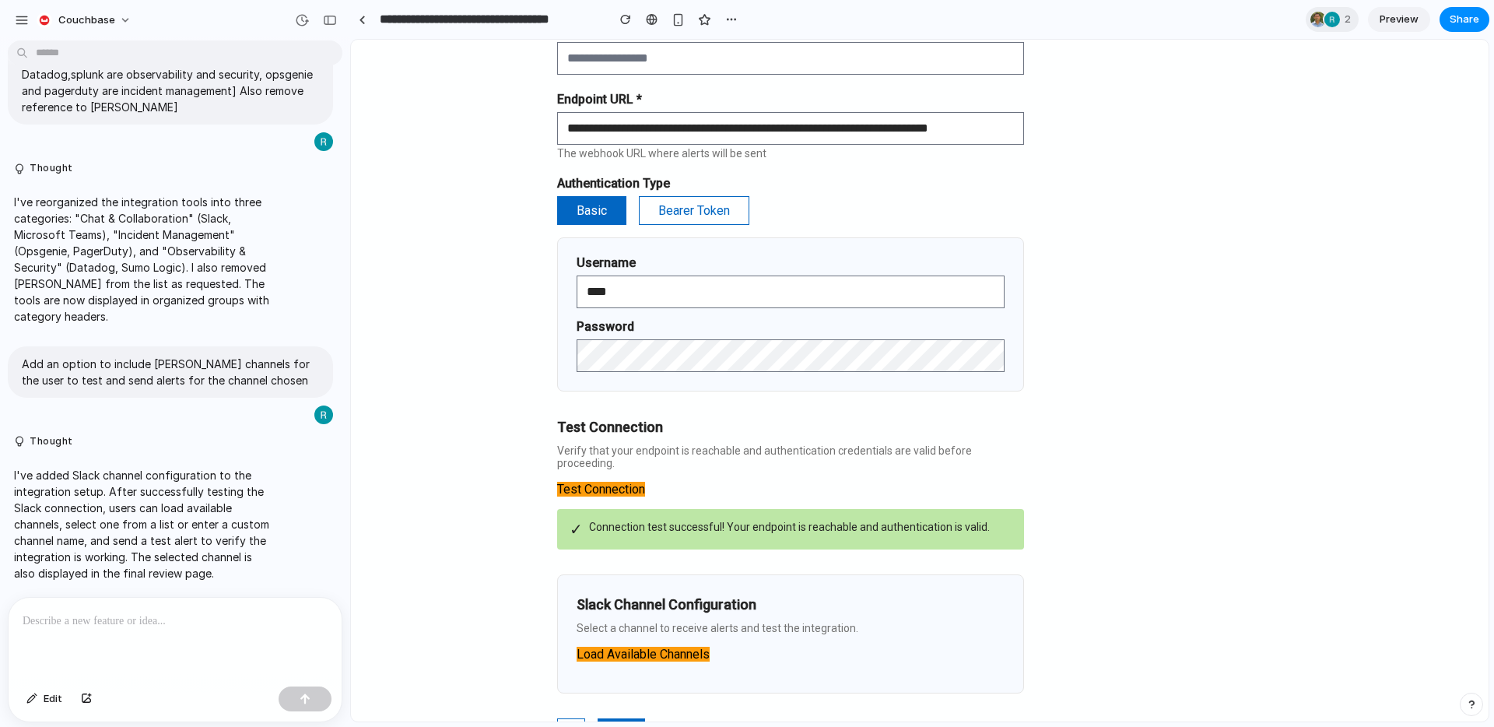
click at [665, 646] on button "Load Available Channels" at bounding box center [642, 653] width 133 height 15
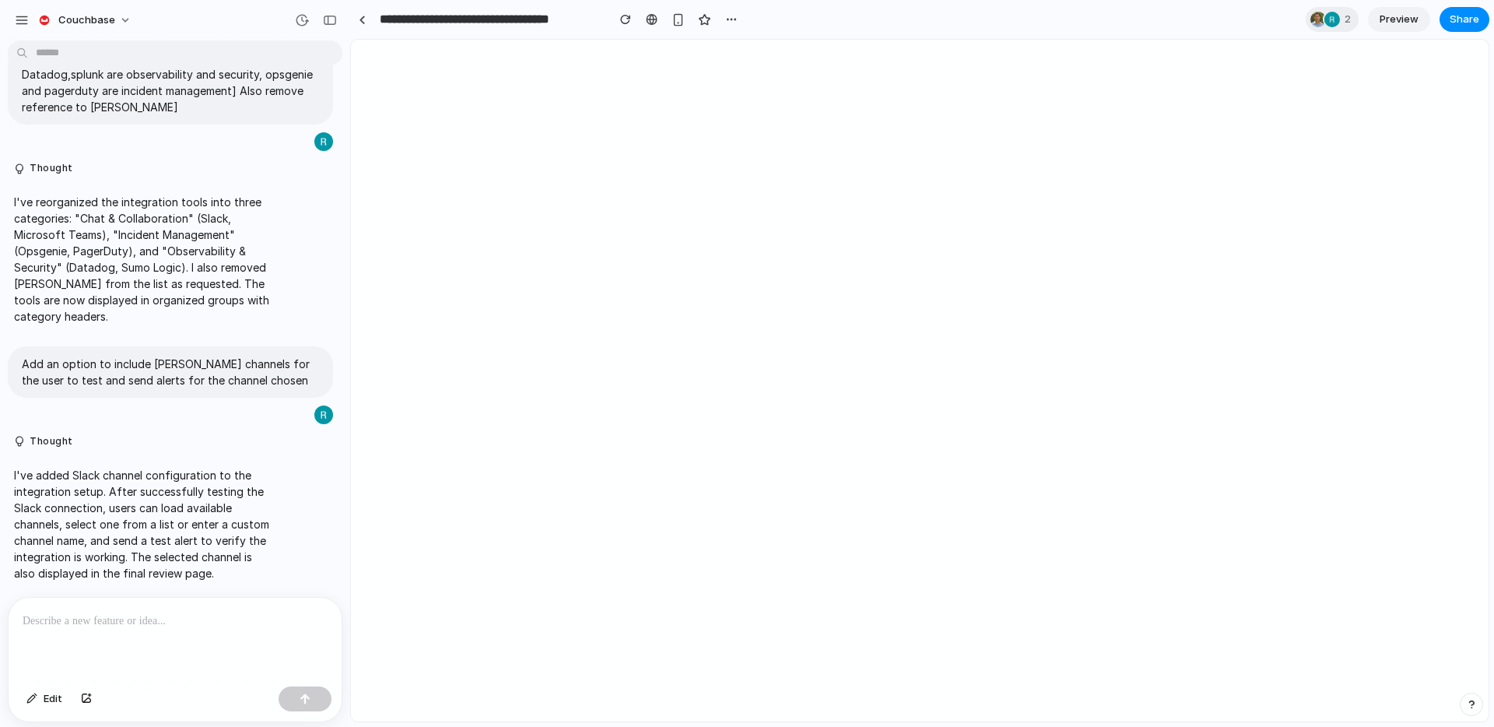
scroll to position [0, 0]
click at [559, 418] on body at bounding box center [919, 380] width 1137 height 681
click at [364, 26] on link at bounding box center [361, 19] width 23 height 23
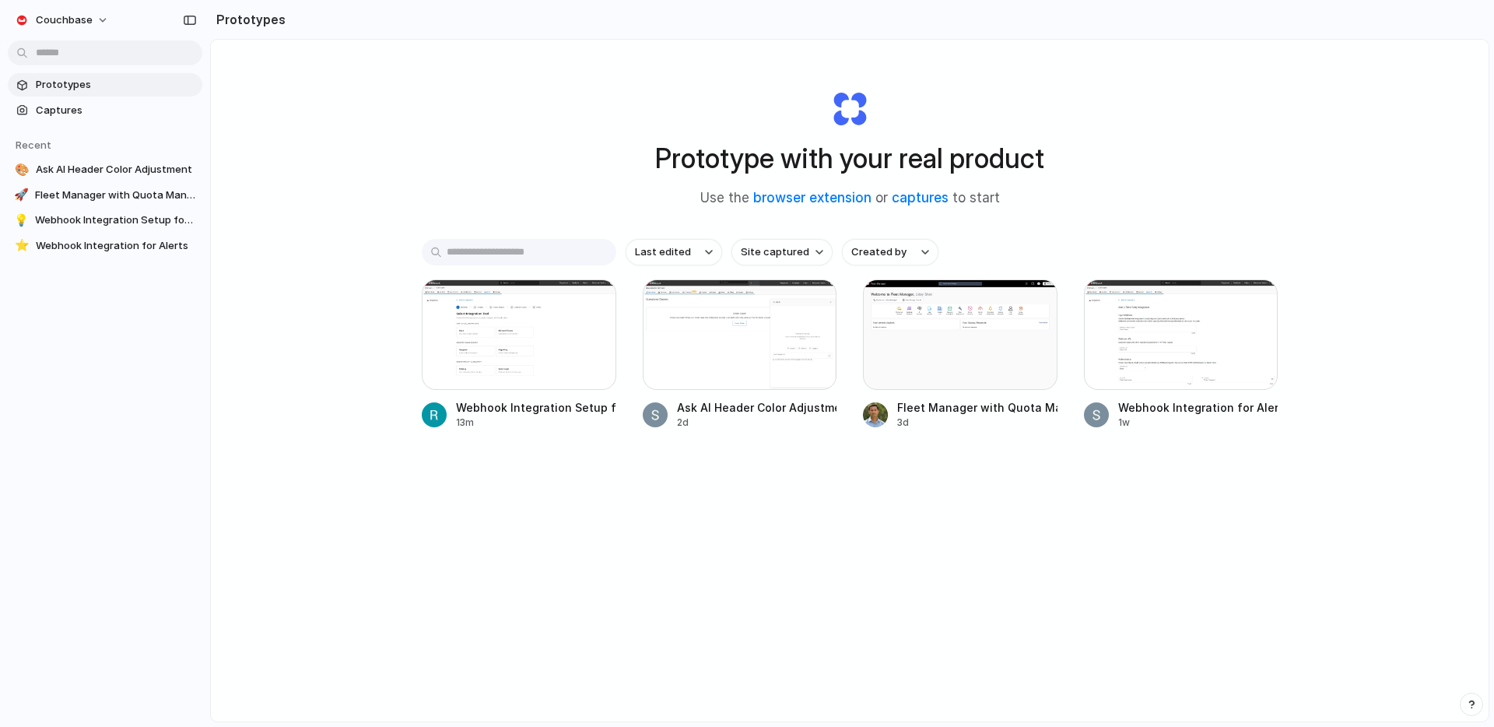
click at [1308, 93] on div "Prototype with your real product Use the browser extension or captures to start…" at bounding box center [849, 422] width 1277 height 764
click at [557, 339] on div at bounding box center [519, 334] width 194 height 110
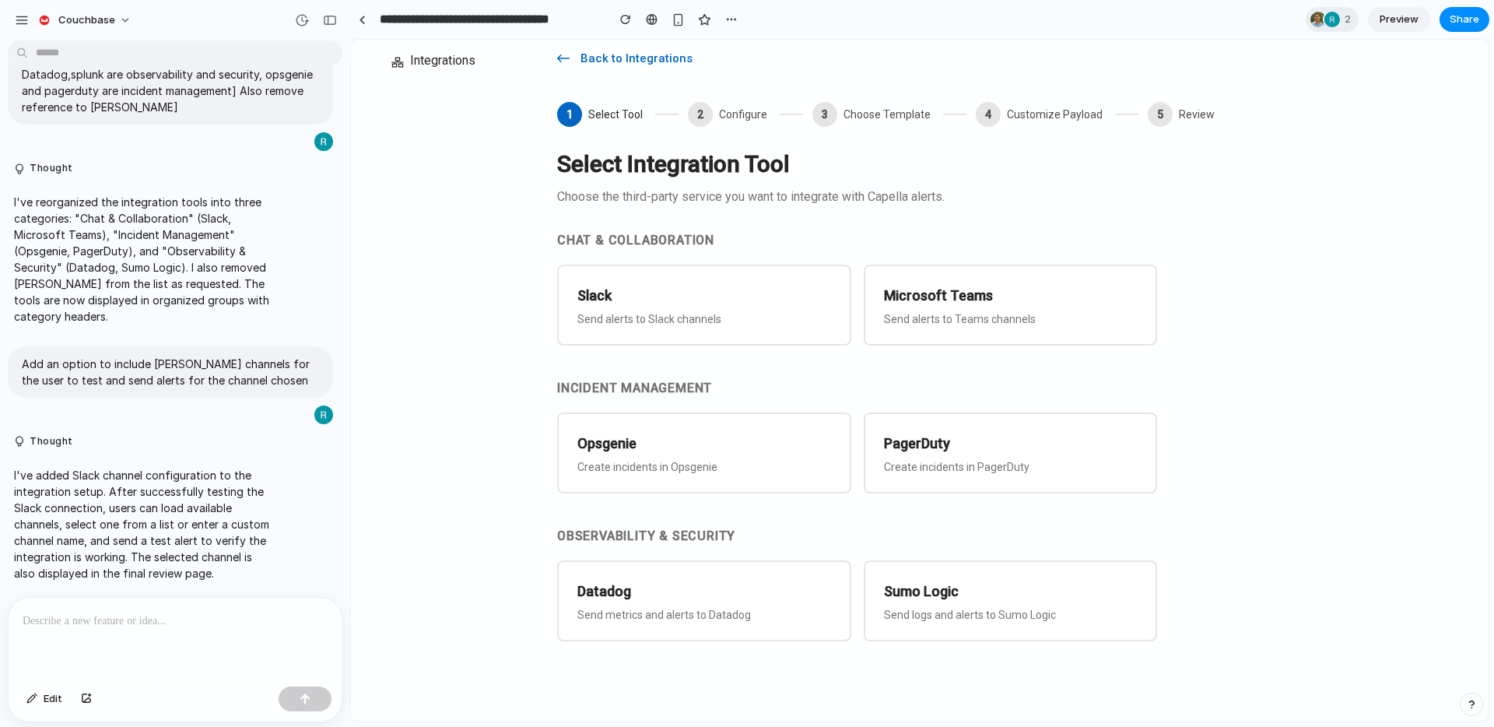
scroll to position [135, 0]
click at [666, 285] on h3 "Slack" at bounding box center [704, 293] width 257 height 22
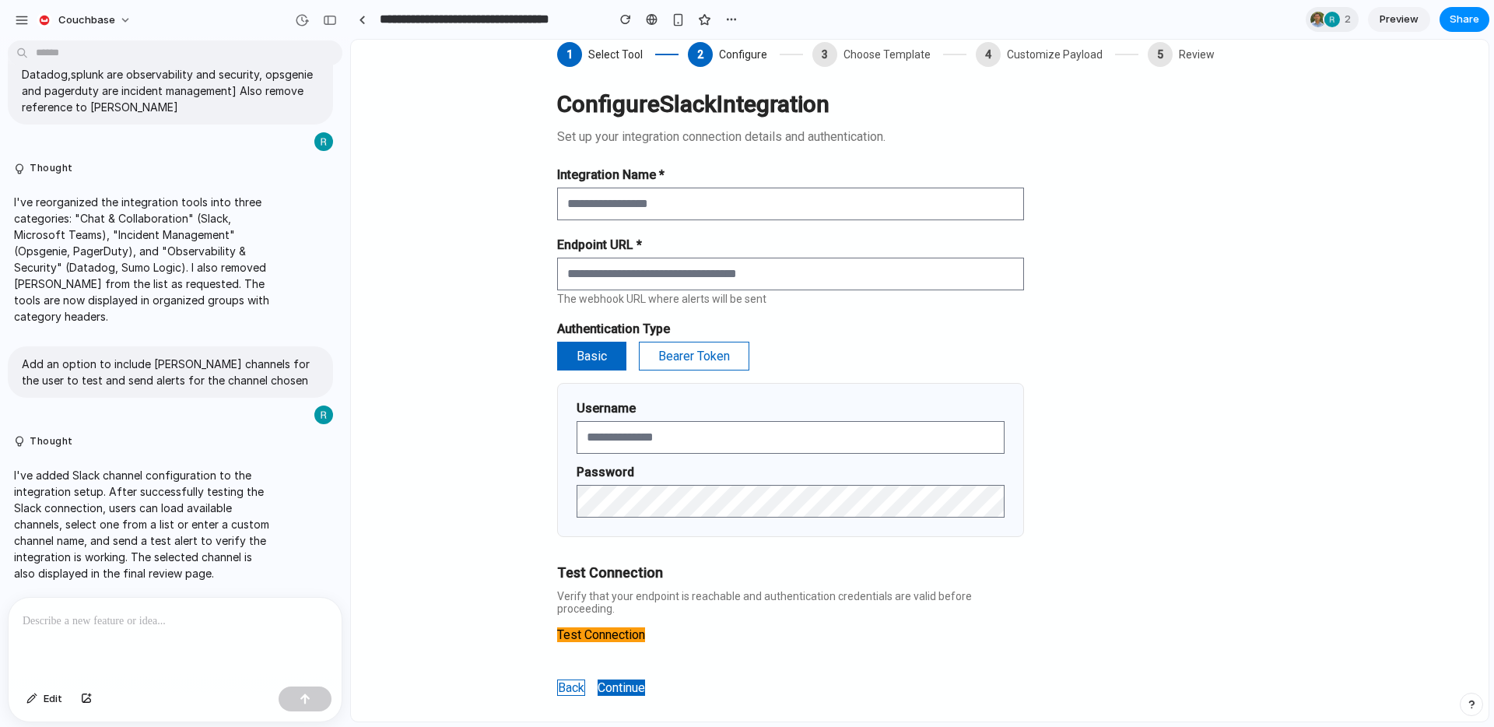
scroll to position [206, 0]
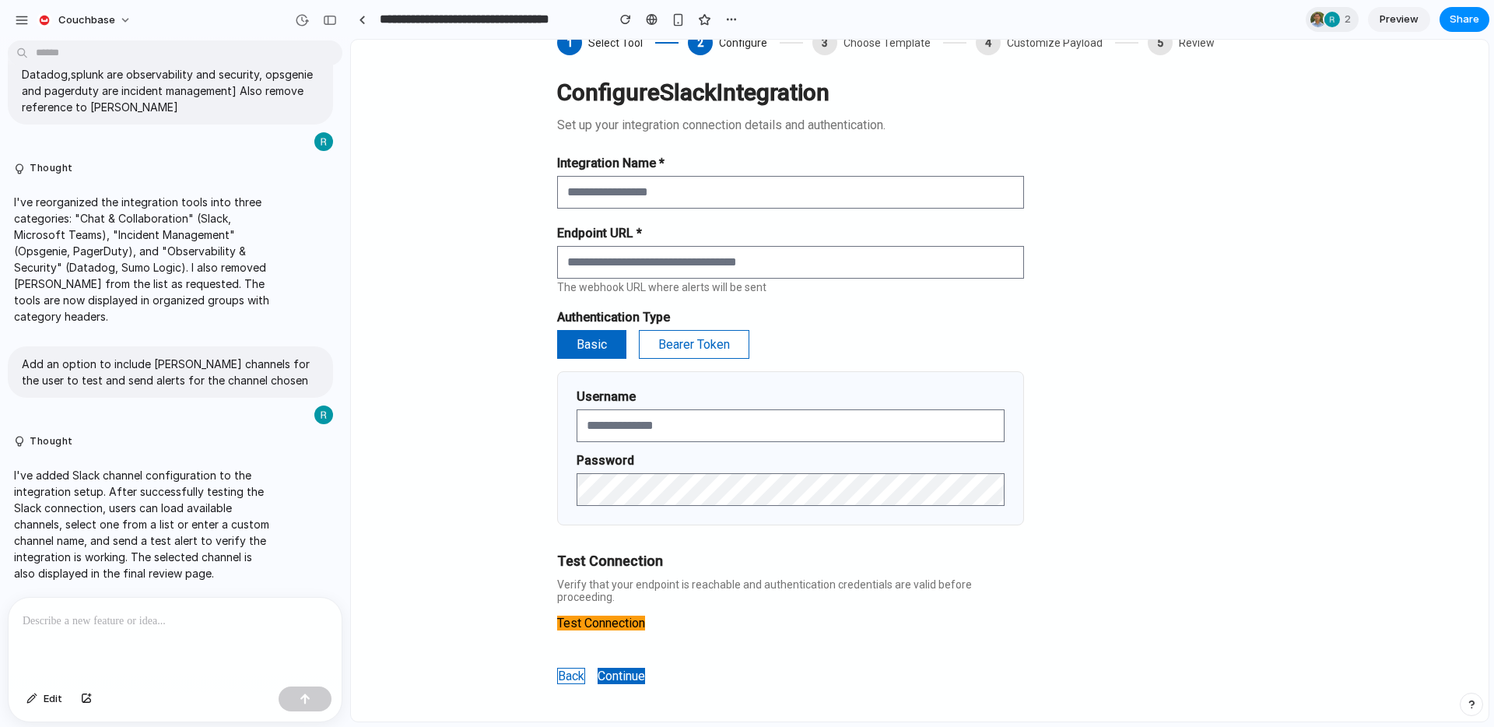
click at [608, 615] on button "Test Connection" at bounding box center [601, 622] width 88 height 15
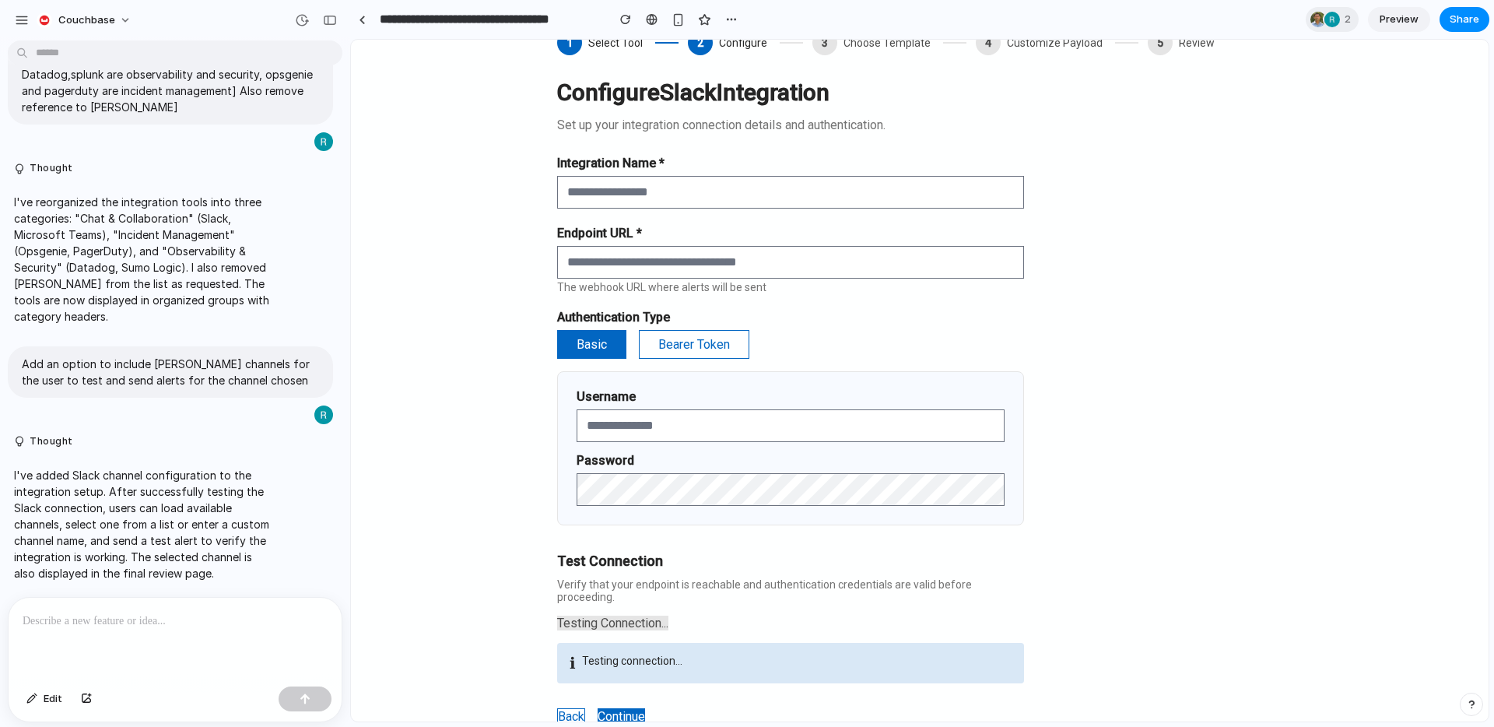
click at [641, 660] on button "Continue" at bounding box center [620, 716] width 47 height 16
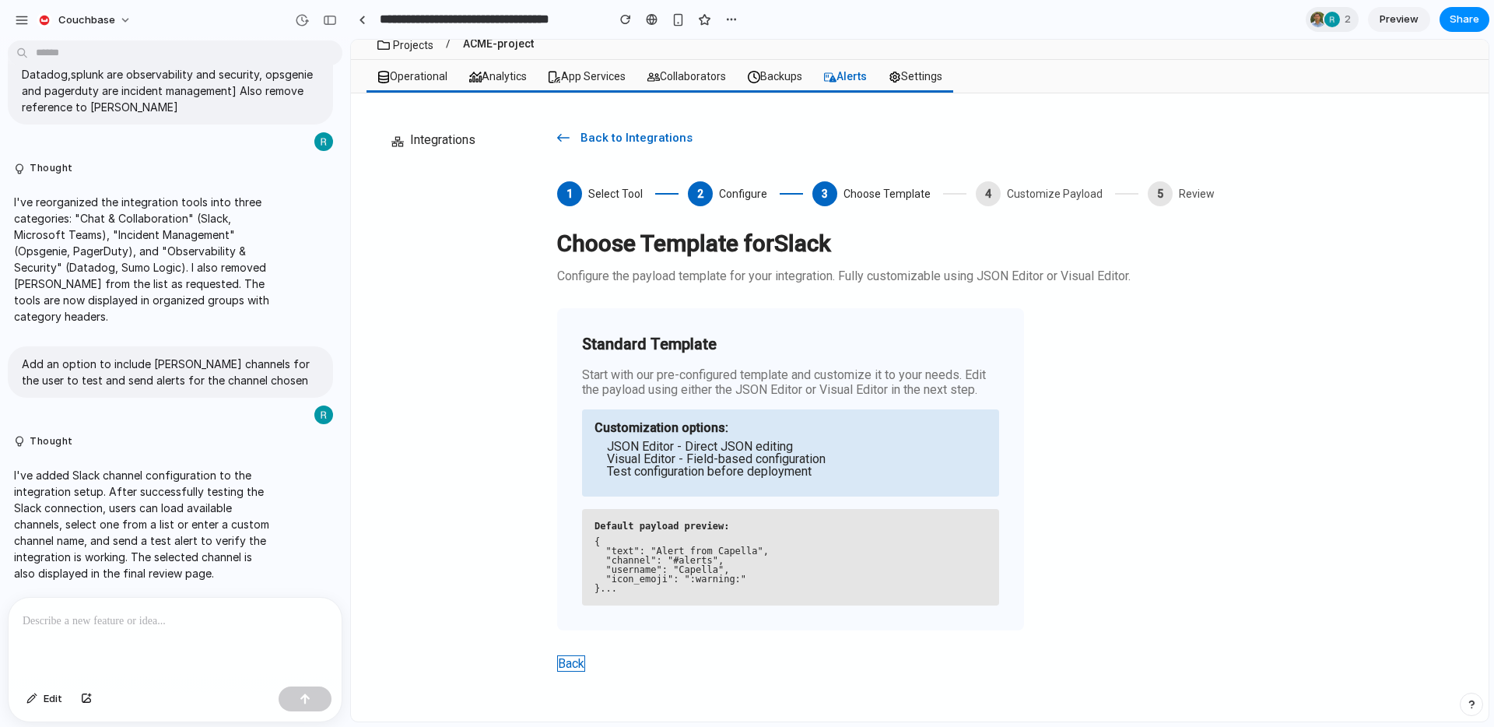
click at [709, 387] on p "Start with our pre-configured template and customize it to your needs. Edit the…" at bounding box center [790, 382] width 417 height 30
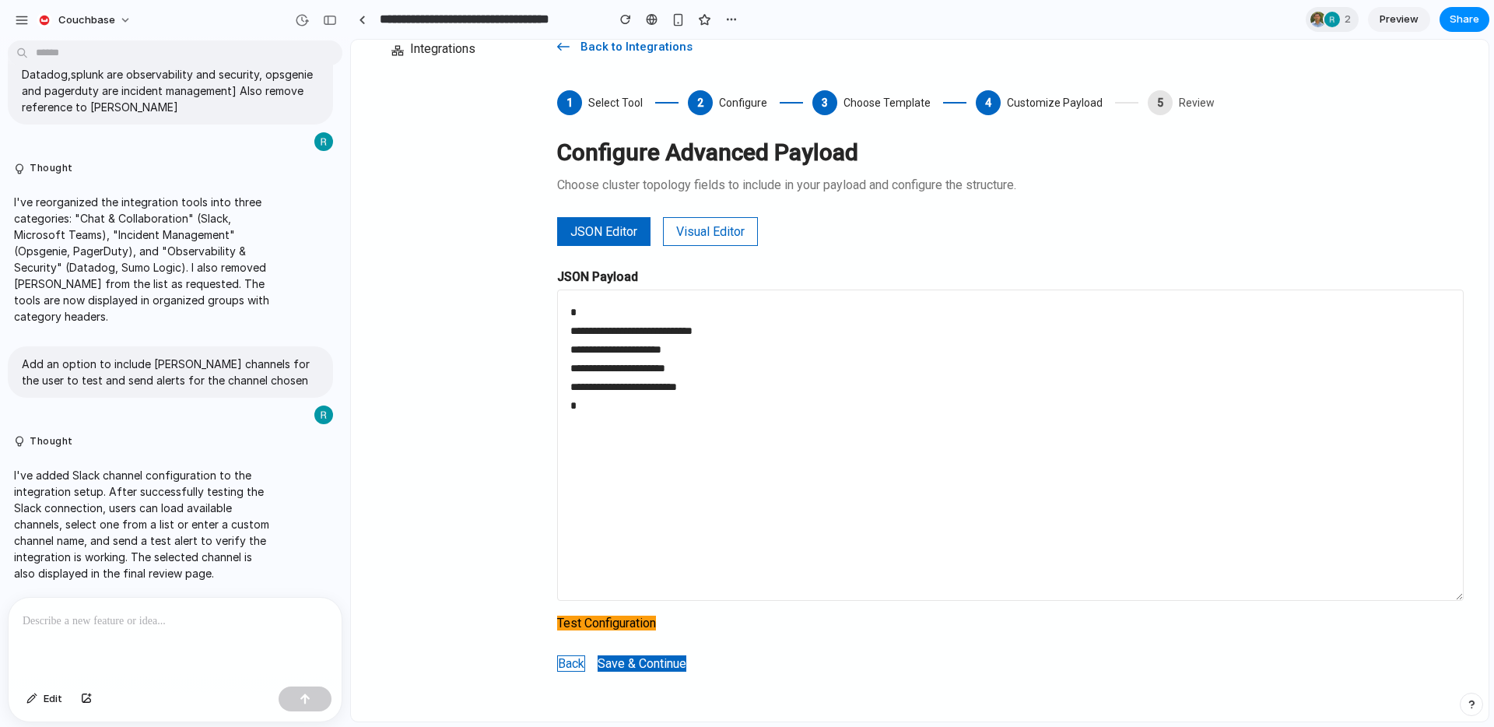
click at [711, 235] on button "Visual Editor" at bounding box center [710, 231] width 95 height 29
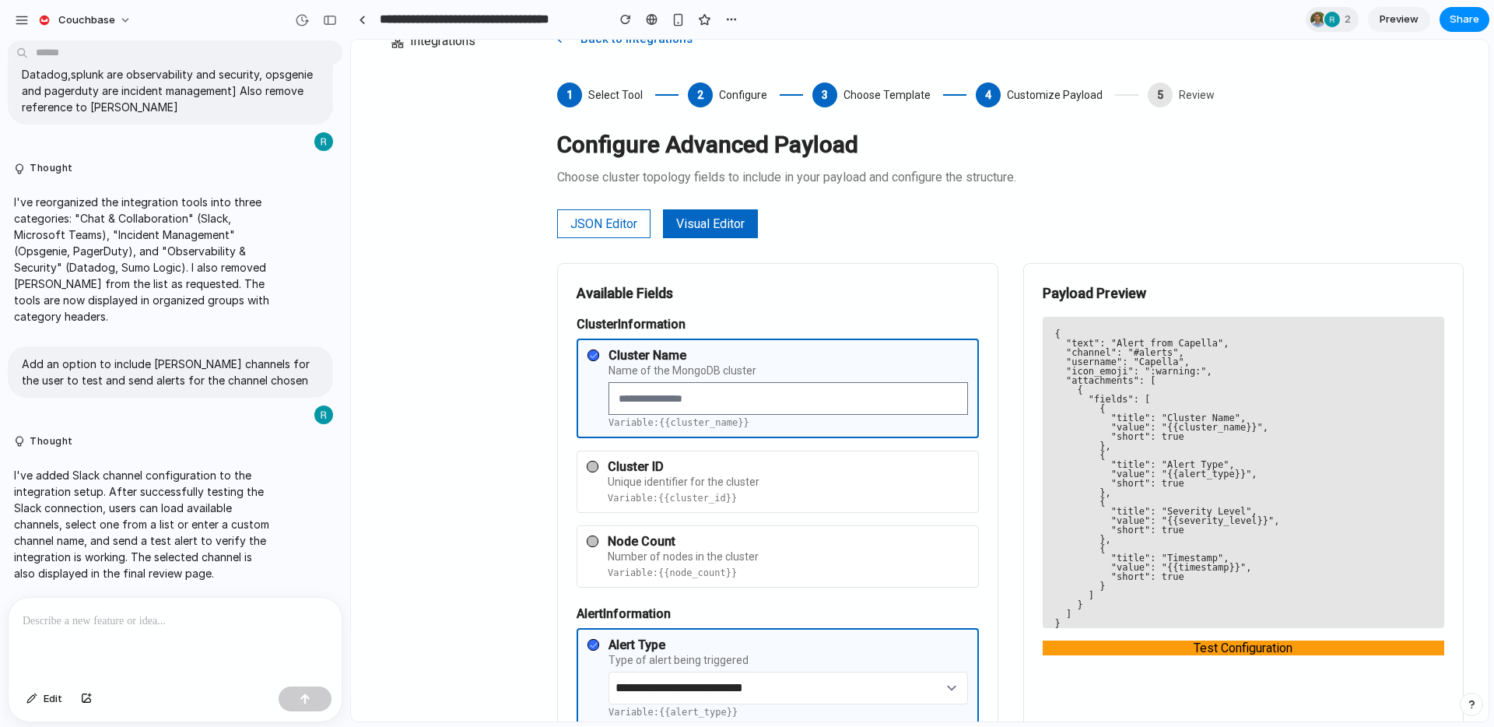
scroll to position [166, 0]
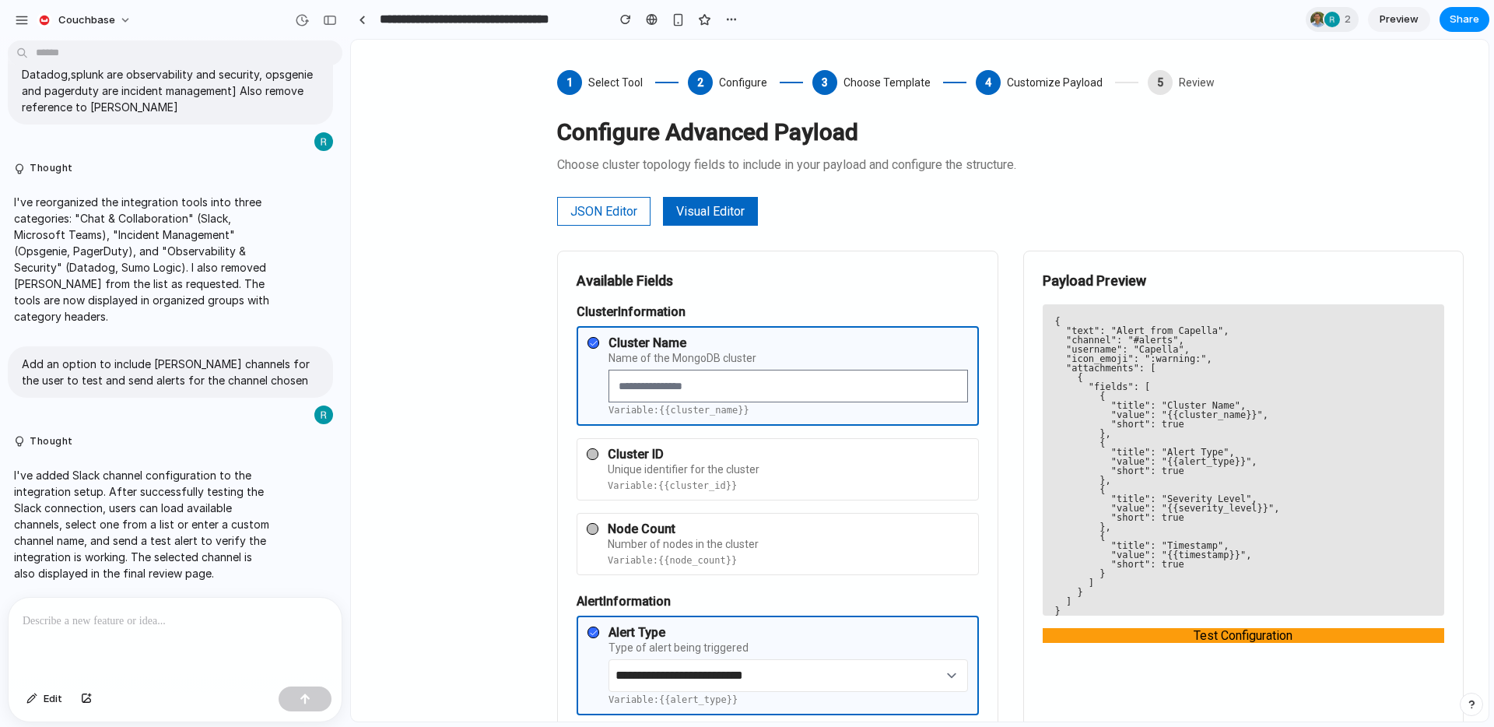
click at [663, 352] on div "Name of the MongoDB cluster" at bounding box center [787, 357] width 359 height 11
click at [686, 356] on div "Name of the MongoDB cluster" at bounding box center [787, 357] width 359 height 11
click at [707, 358] on div "Name of the MongoDB cluster" at bounding box center [787, 357] width 359 height 11
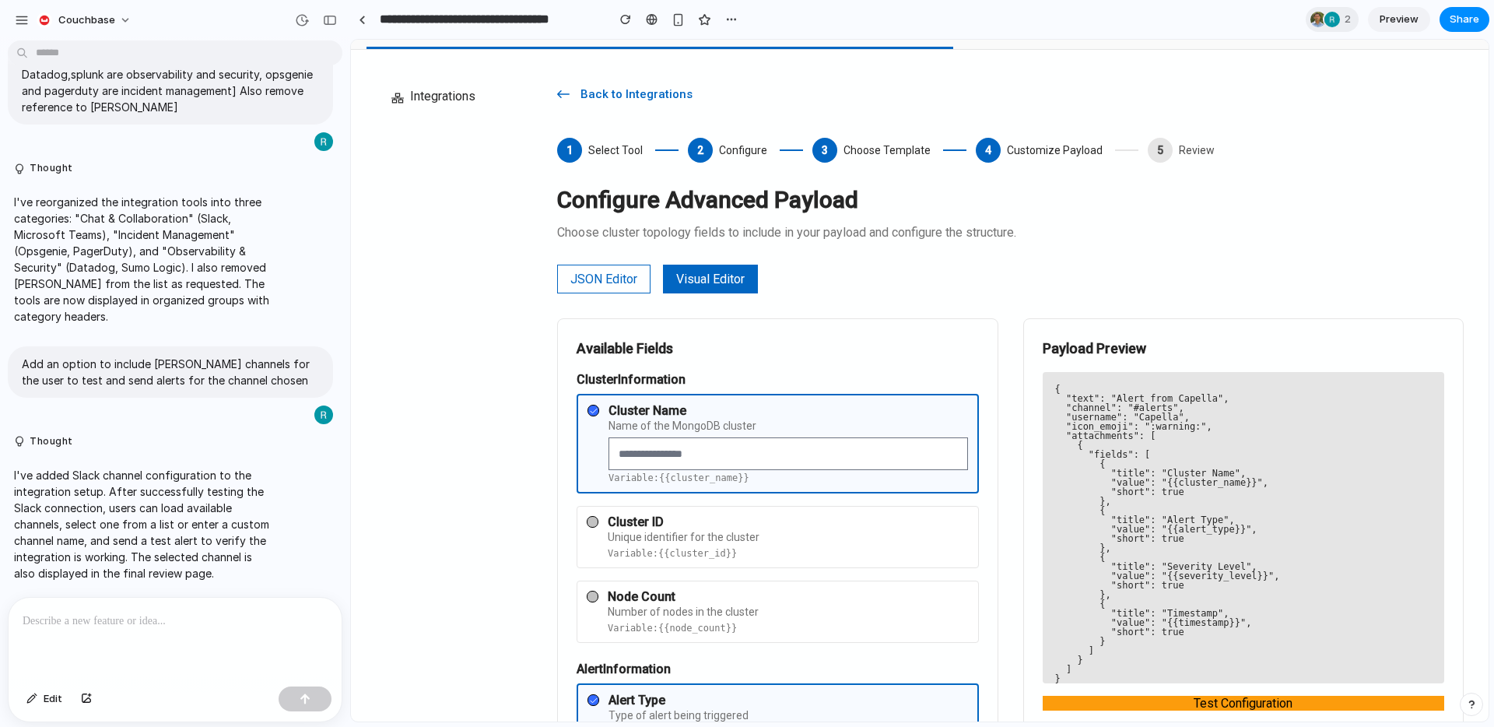
scroll to position [75, 0]
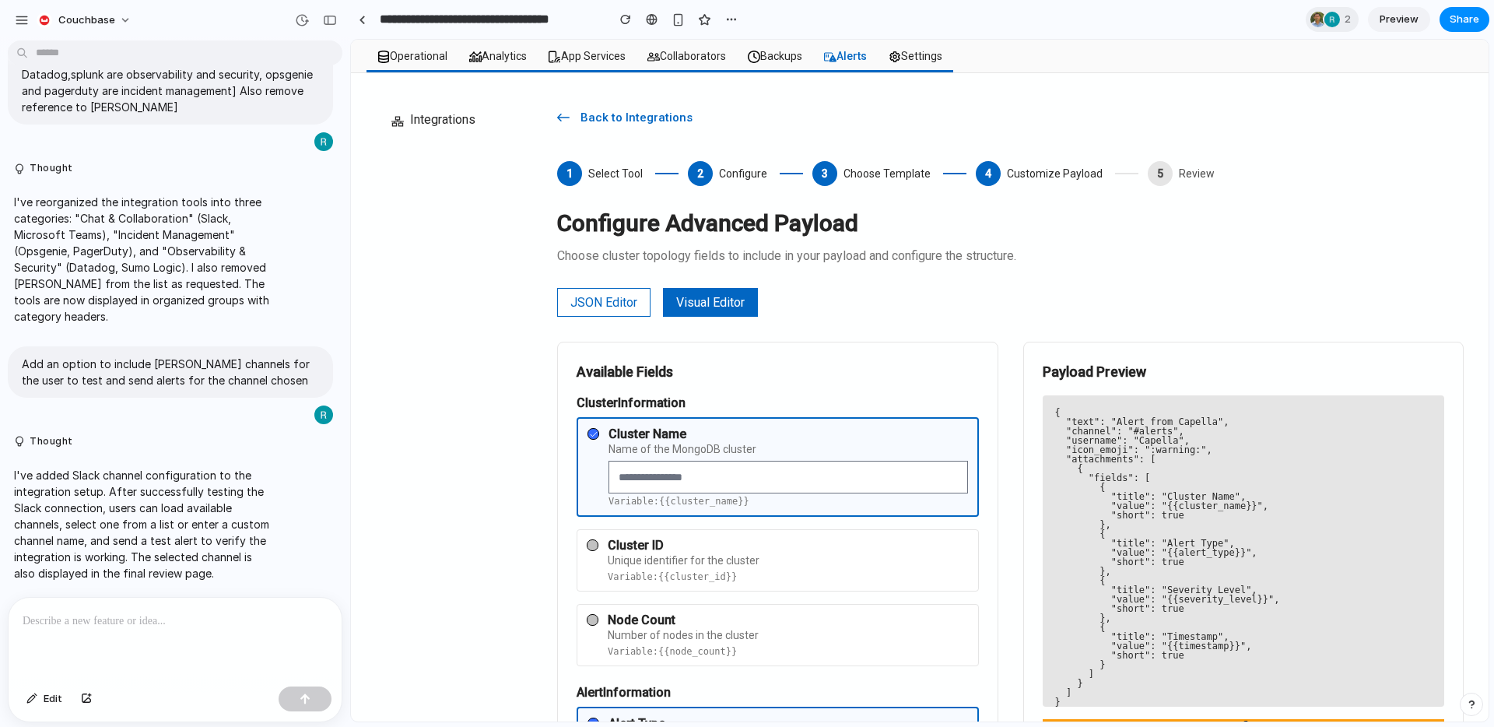
click at [598, 300] on button "JSON Editor" at bounding box center [603, 302] width 93 height 29
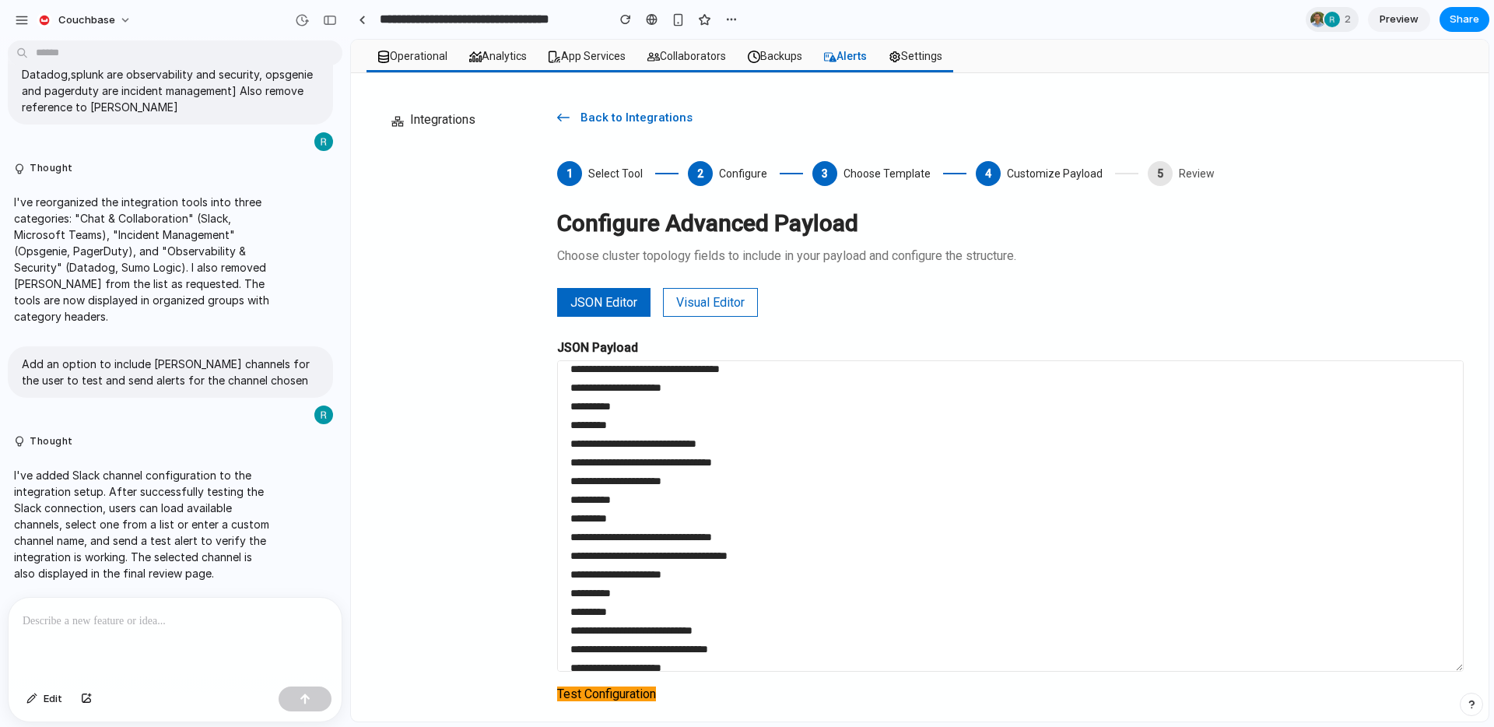
scroll to position [313, 0]
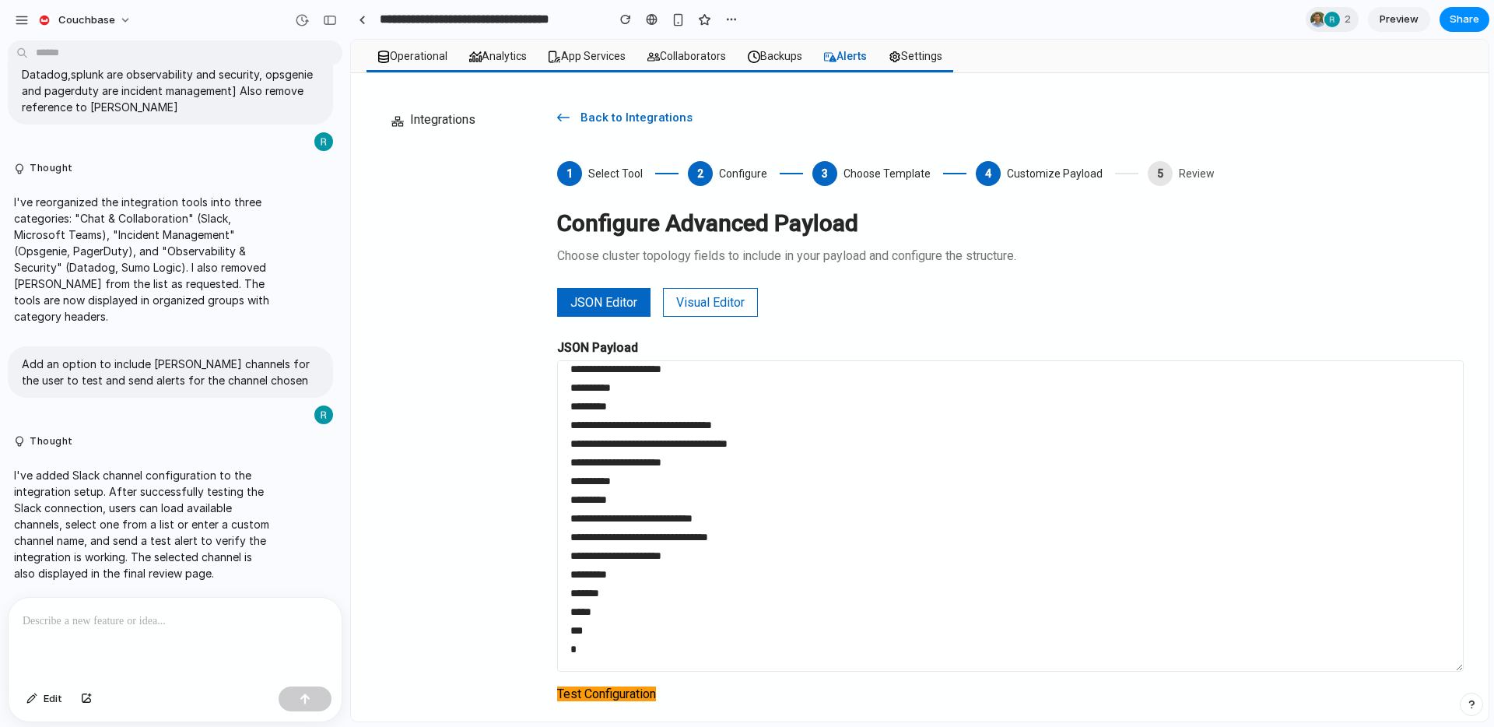
click at [719, 301] on button "Visual Editor" at bounding box center [710, 302] width 95 height 29
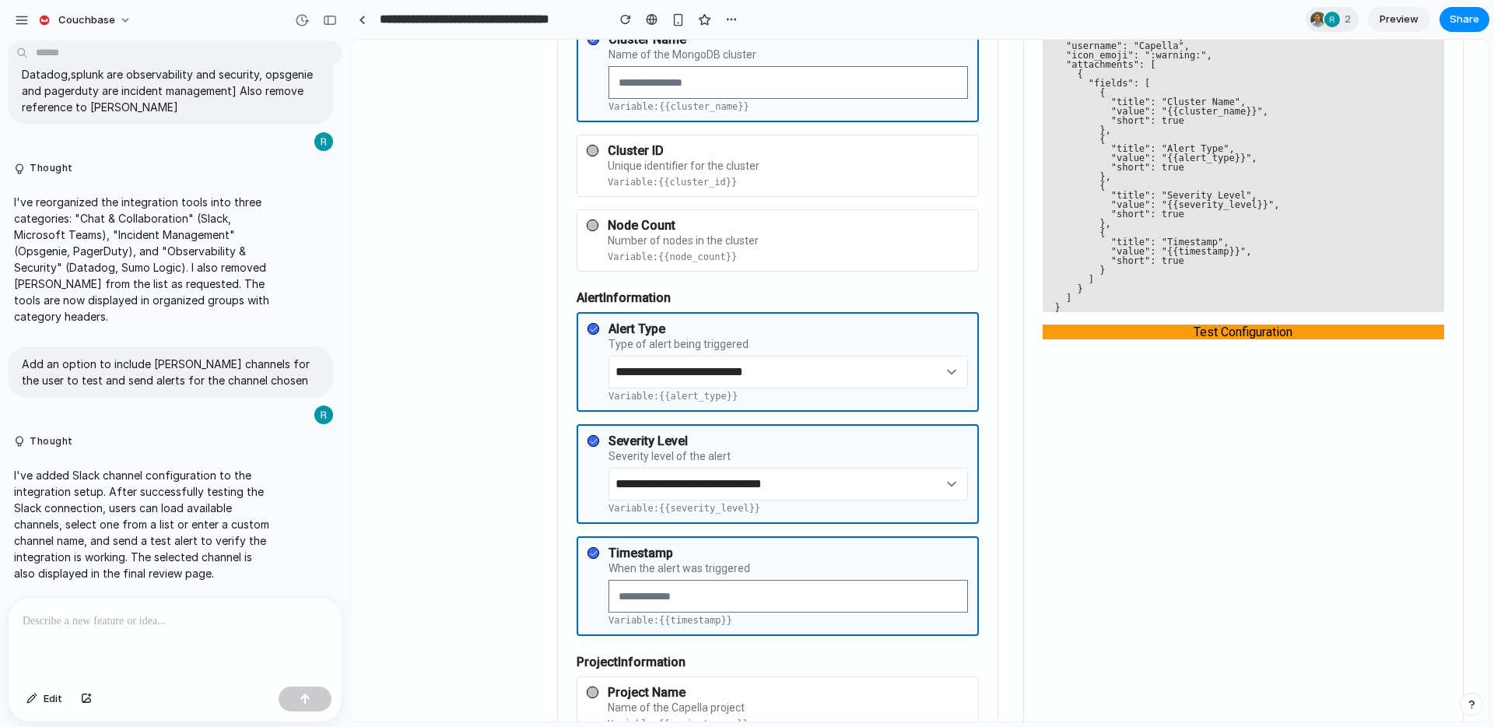
scroll to position [0, 0]
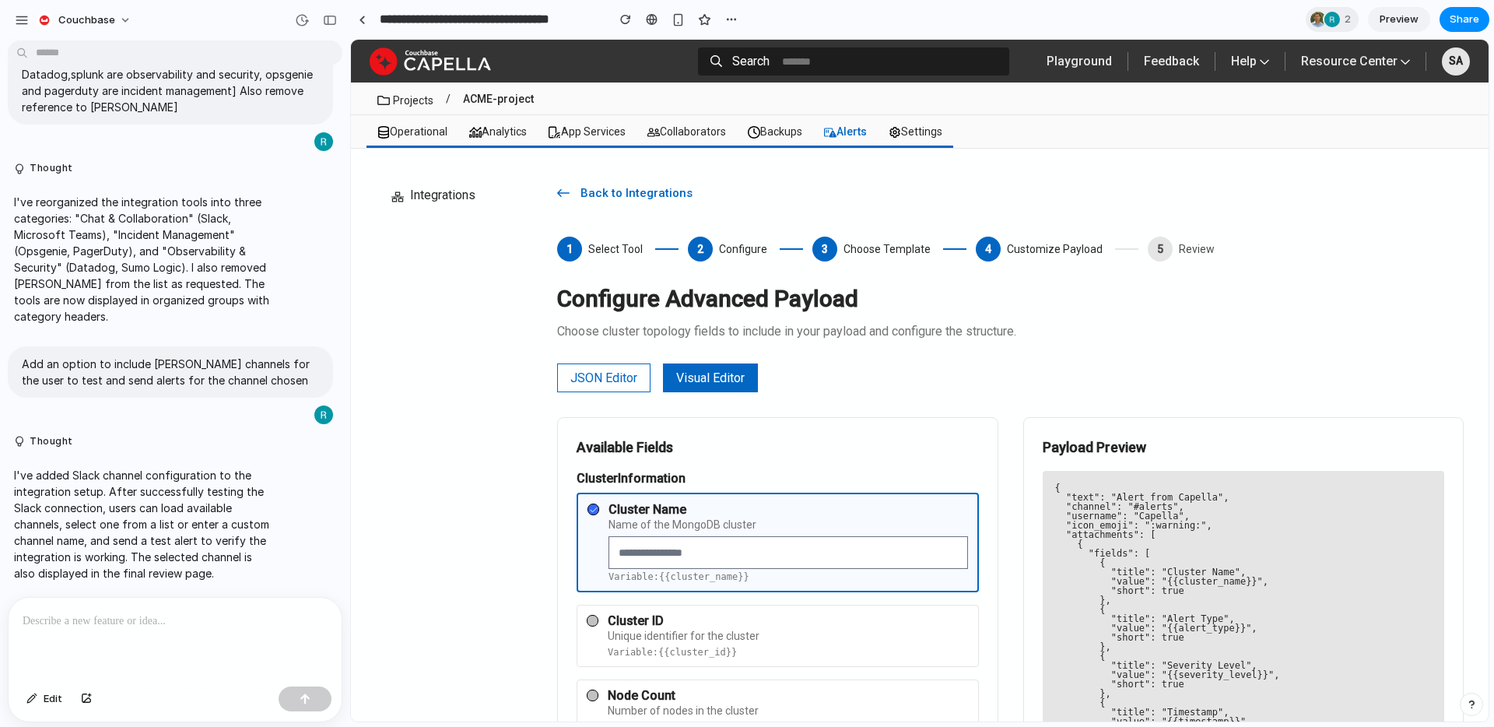
click at [601, 374] on button "JSON Editor" at bounding box center [603, 377] width 93 height 29
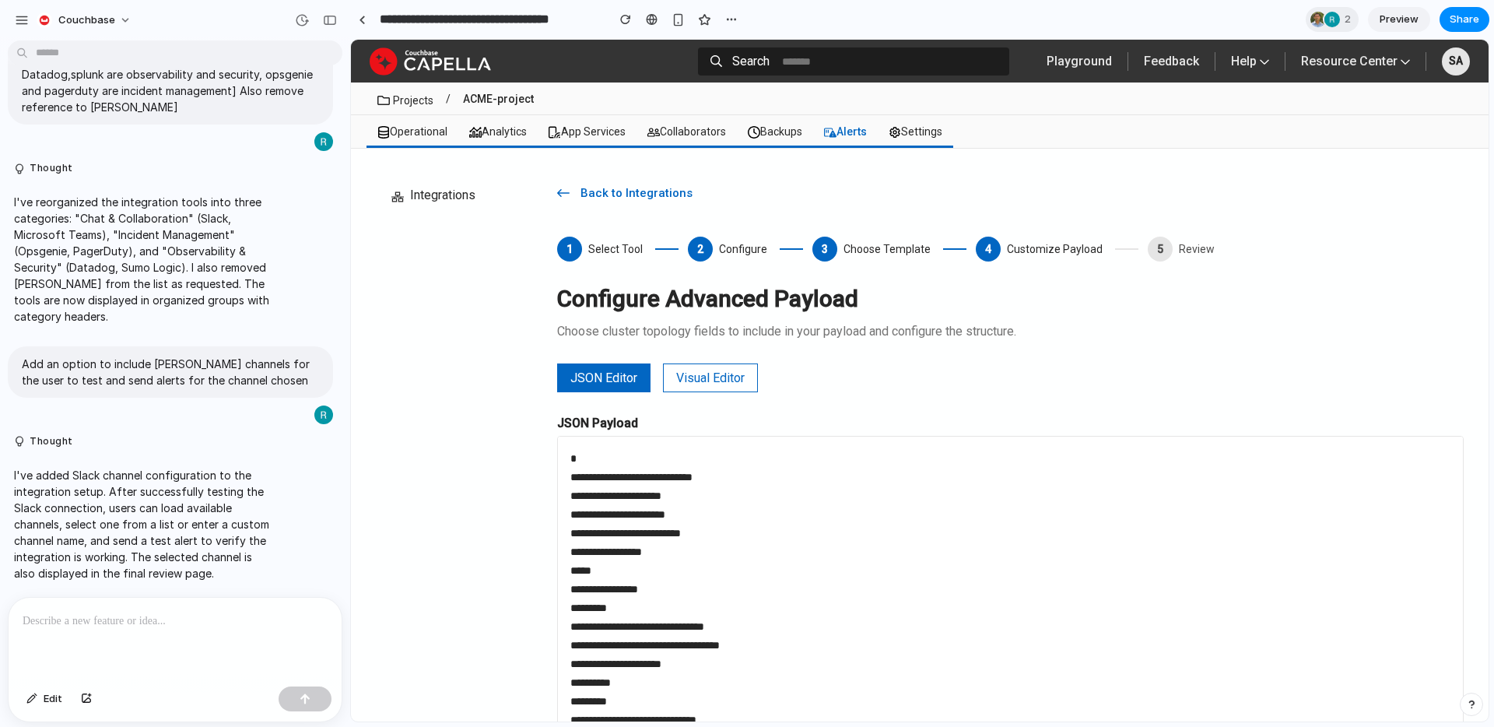
click at [601, 374] on button "JSON Editor" at bounding box center [603, 377] width 93 height 29
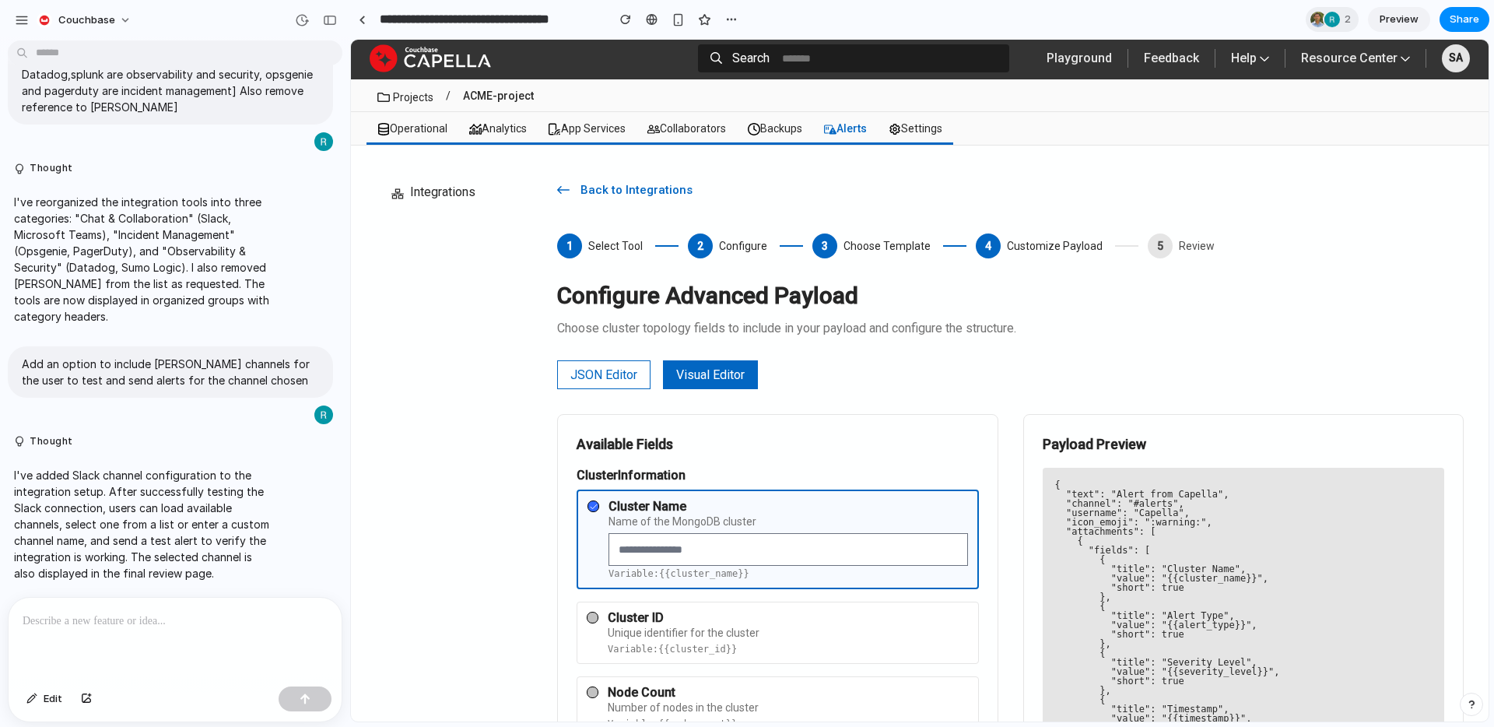
click at [603, 378] on button "JSON Editor" at bounding box center [603, 374] width 93 height 29
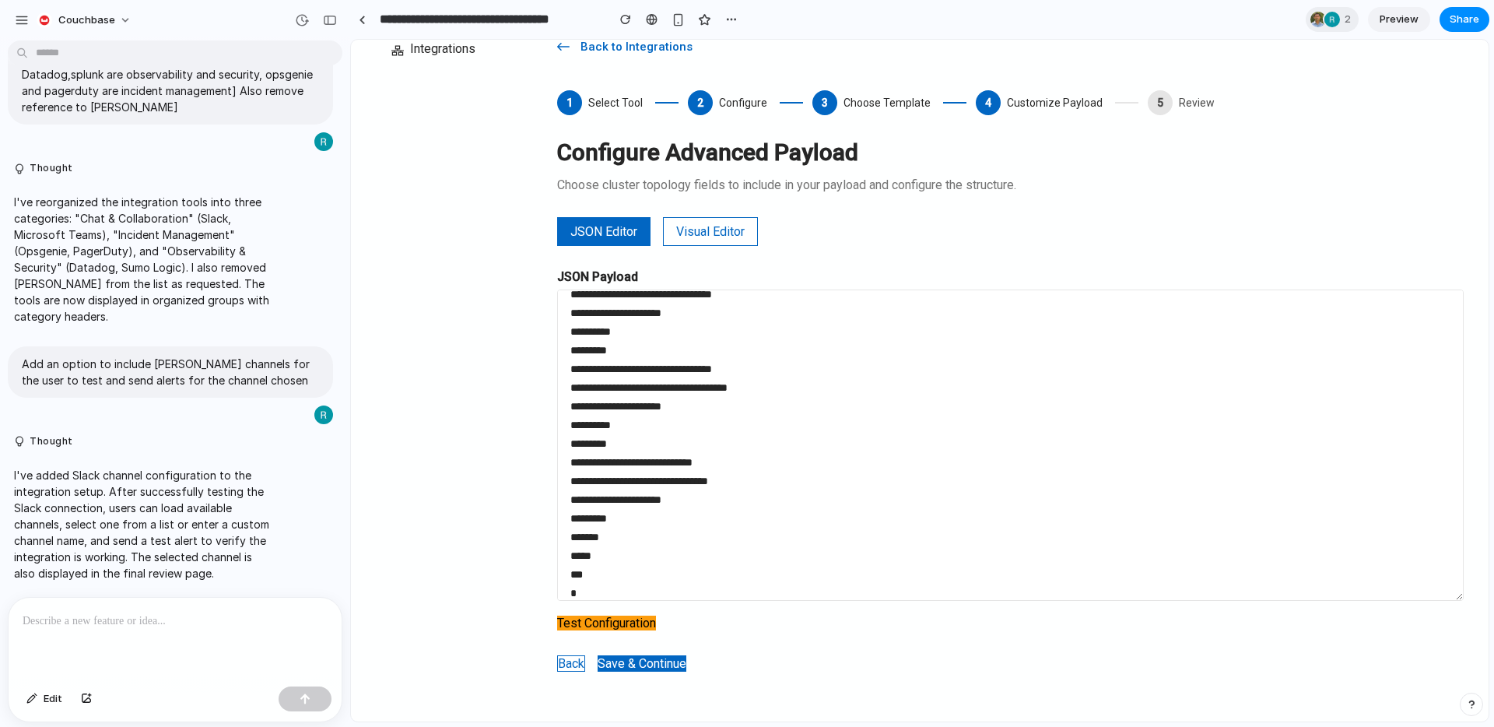
scroll to position [313, 0]
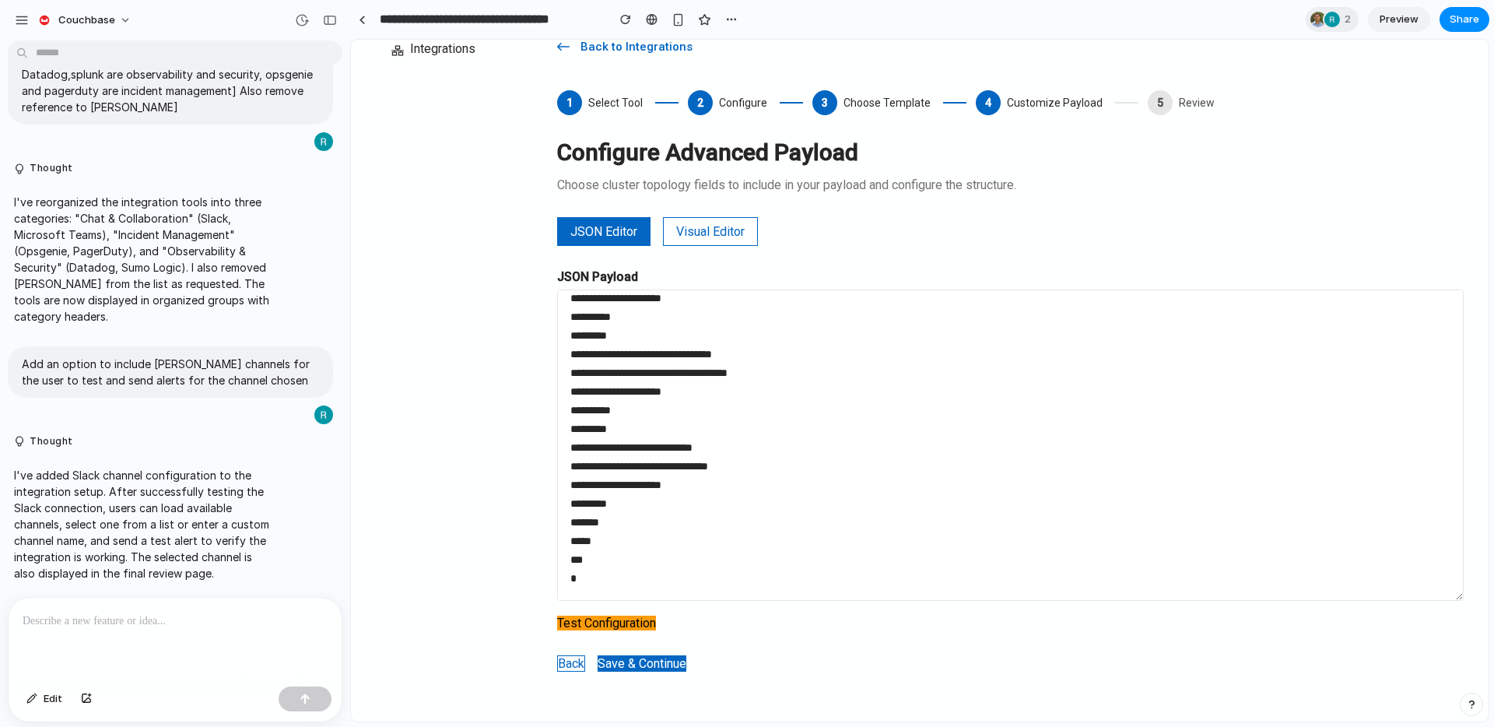
click at [748, 231] on button "Visual Editor" at bounding box center [710, 231] width 95 height 29
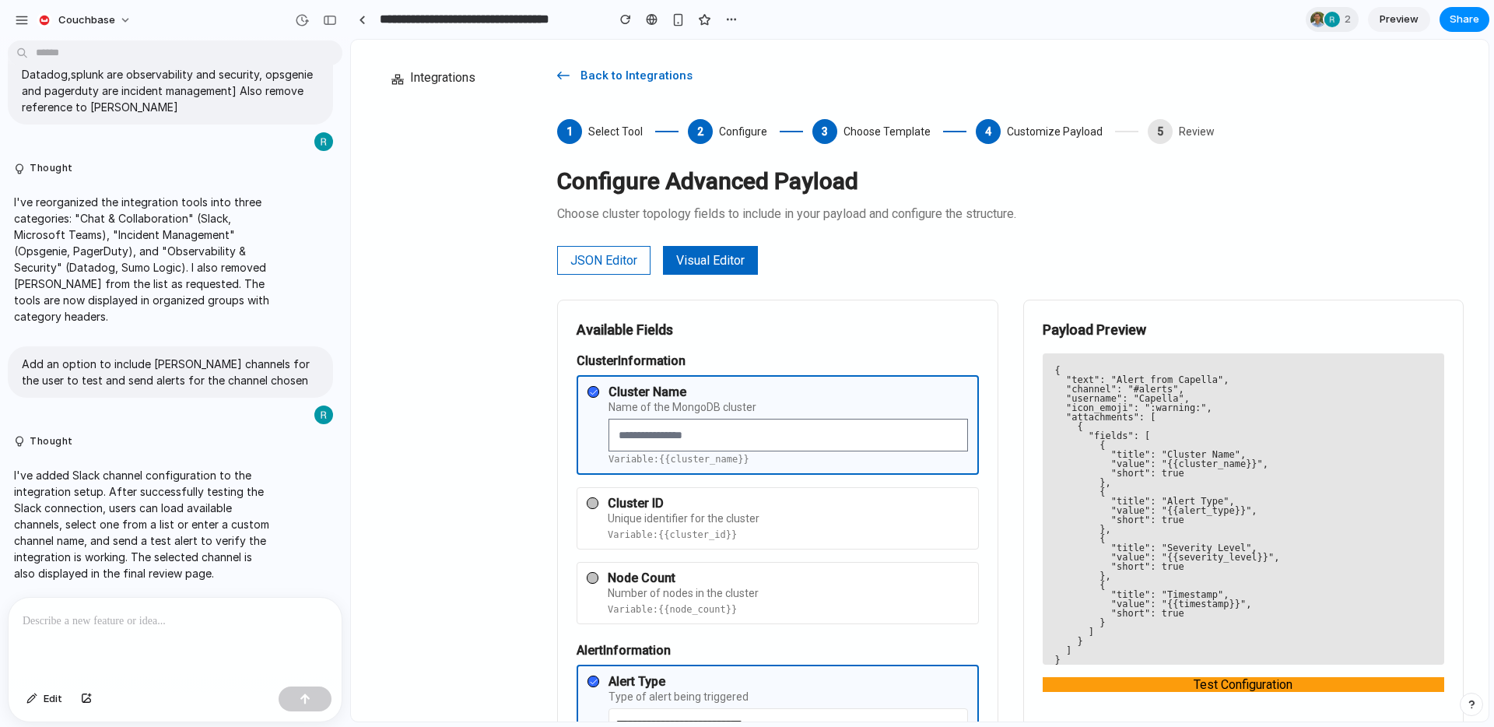
scroll to position [68, 0]
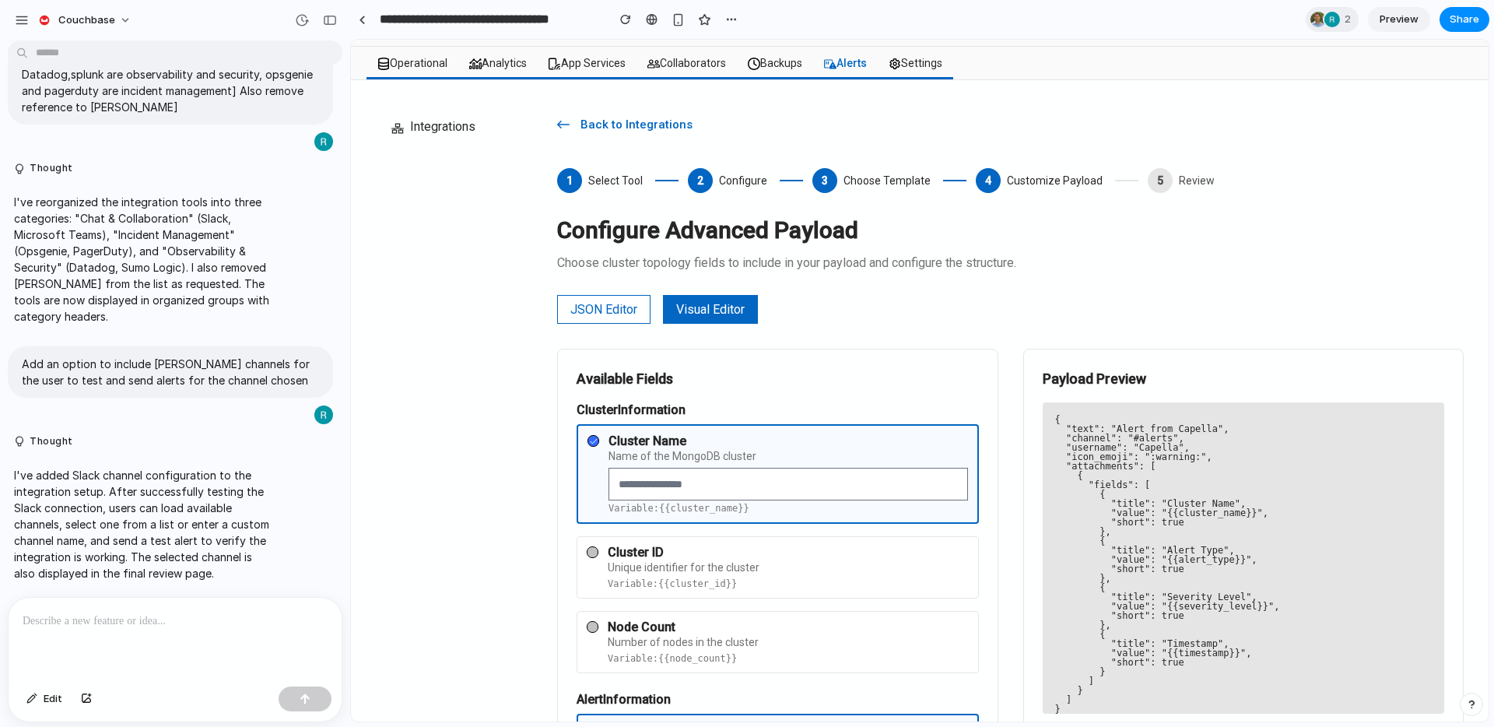
click at [618, 303] on button "JSON Editor" at bounding box center [603, 309] width 93 height 29
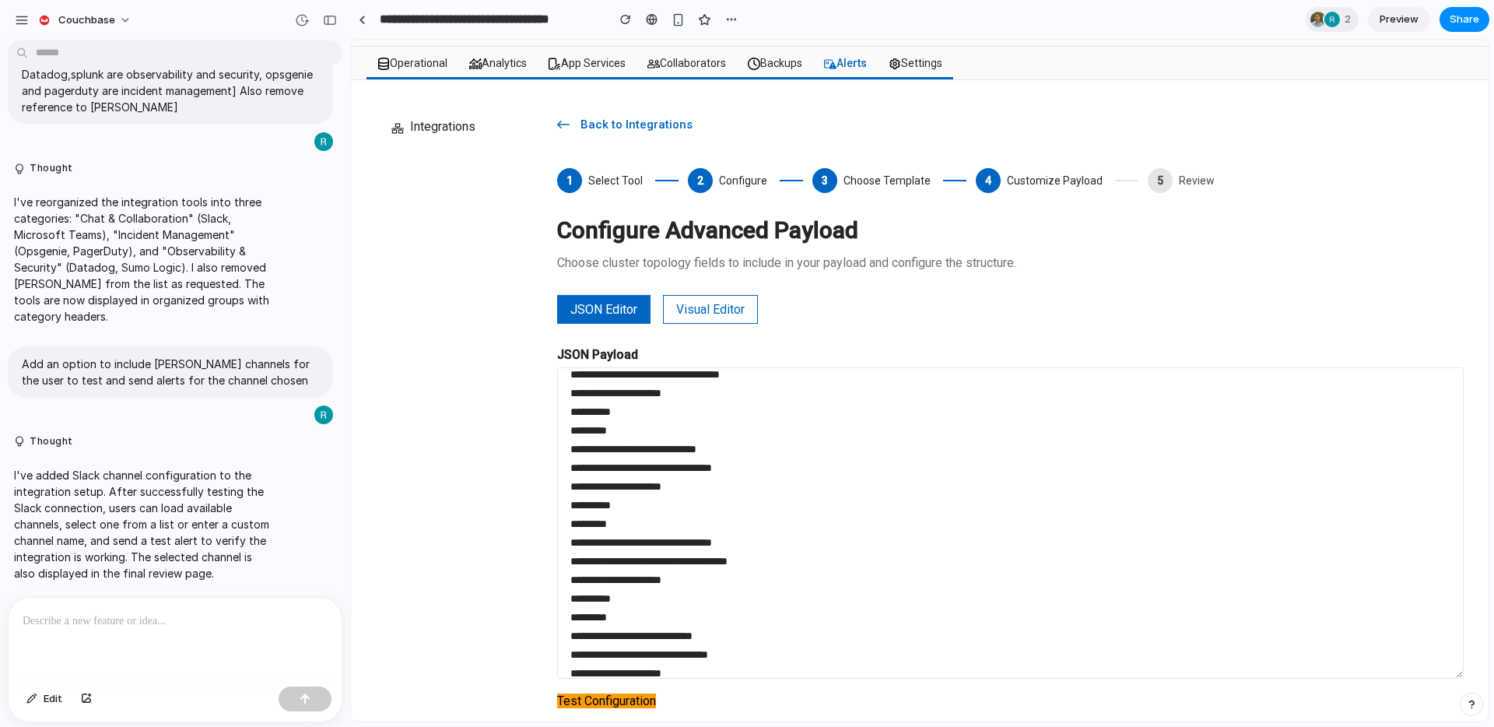
scroll to position [224, 0]
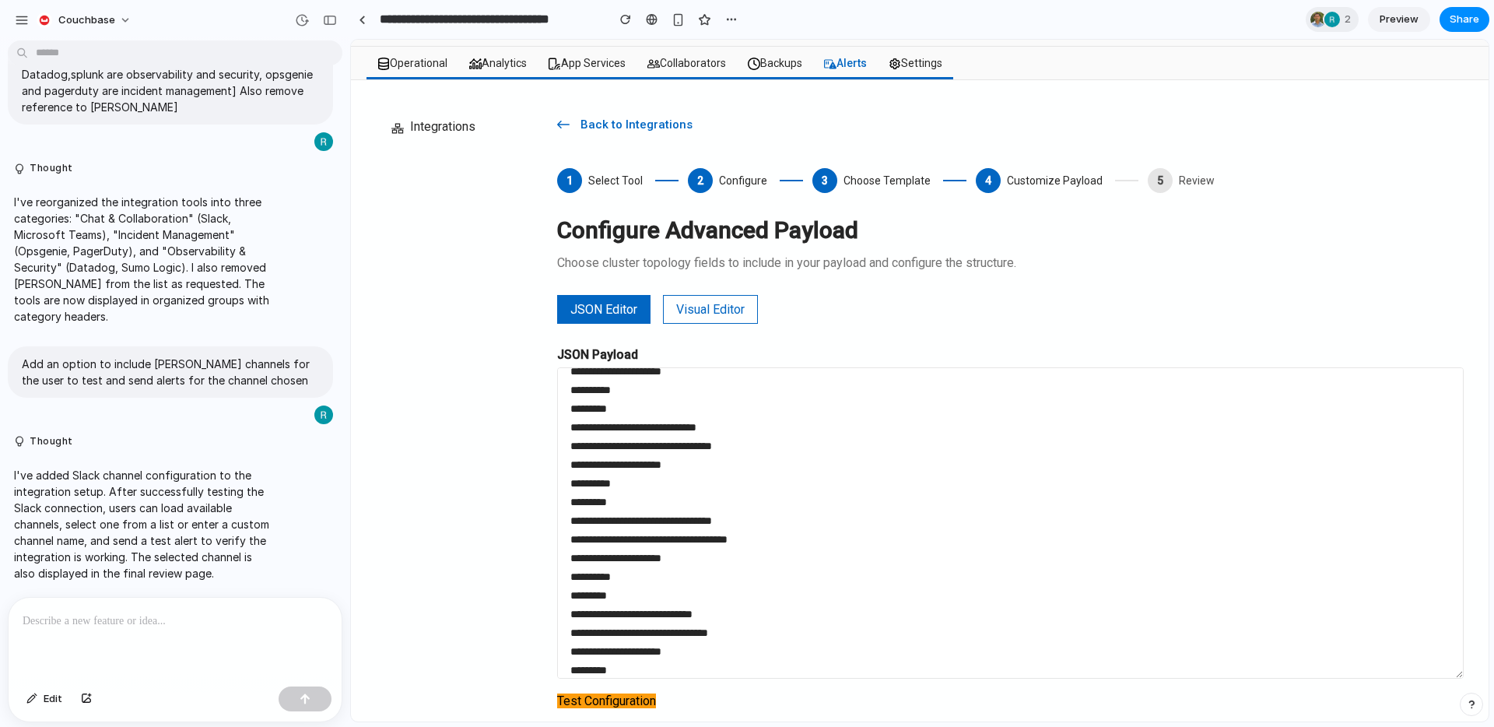
click at [713, 312] on button "Visual Editor" at bounding box center [710, 309] width 95 height 29
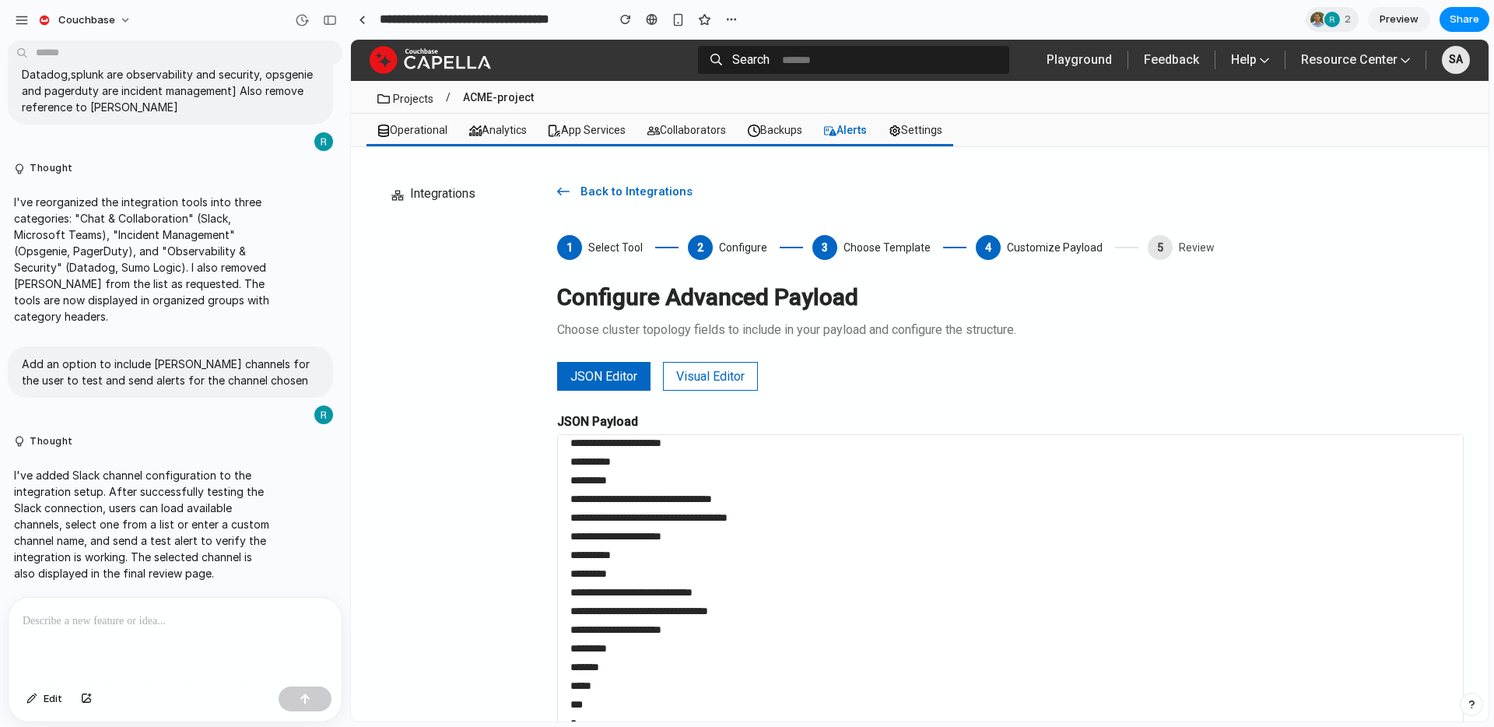
scroll to position [0, 0]
